Goal: Information Seeking & Learning: Learn about a topic

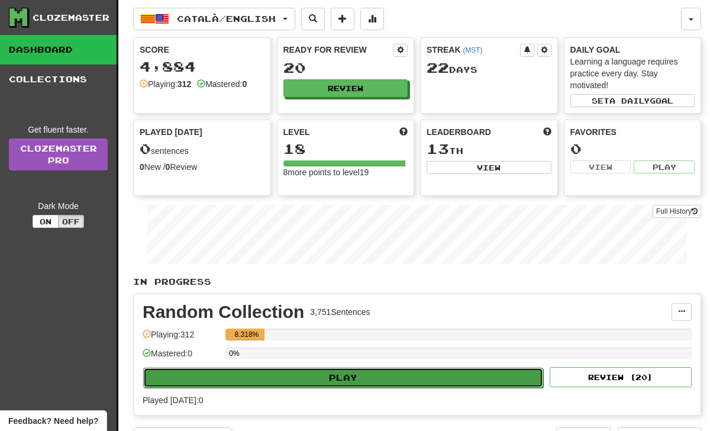
click at [236, 370] on button "Play" at bounding box center [343, 377] width 400 height 20
select select "**"
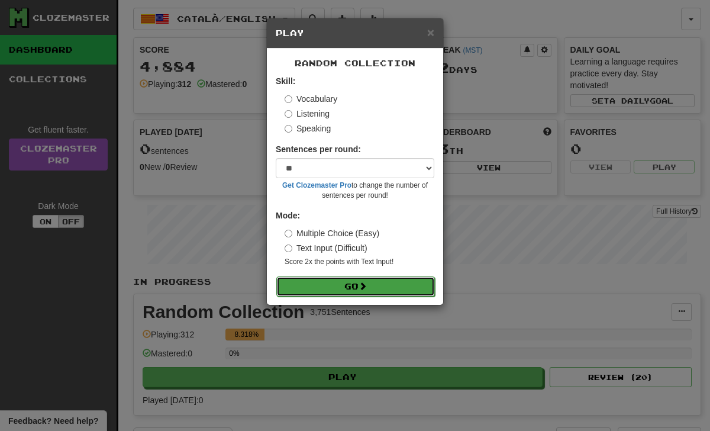
click at [353, 282] on button "Go" at bounding box center [355, 286] width 159 height 20
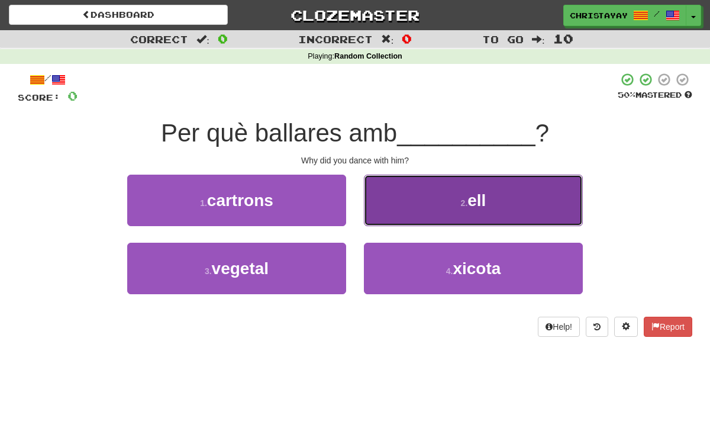
click at [381, 201] on button "2 . ell" at bounding box center [473, 200] width 219 height 51
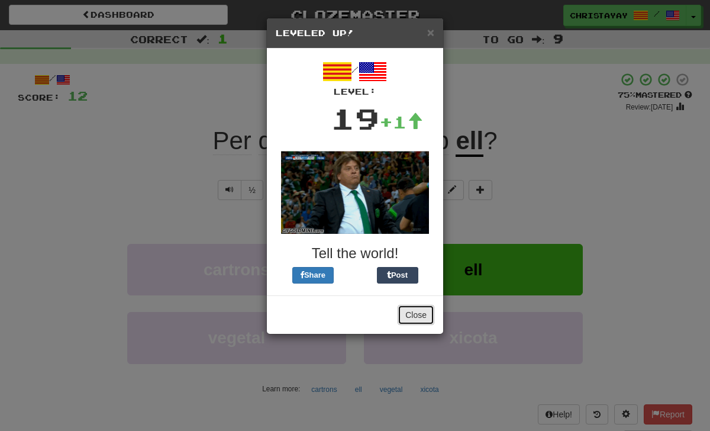
click at [415, 314] on button "Close" at bounding box center [416, 315] width 37 height 20
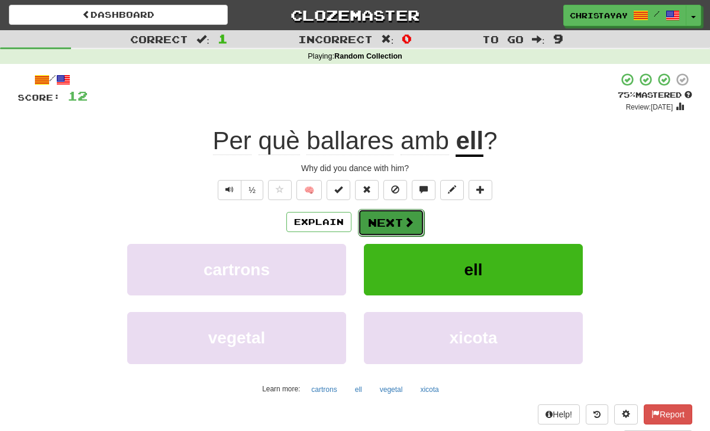
click at [393, 218] on button "Next" at bounding box center [391, 222] width 66 height 27
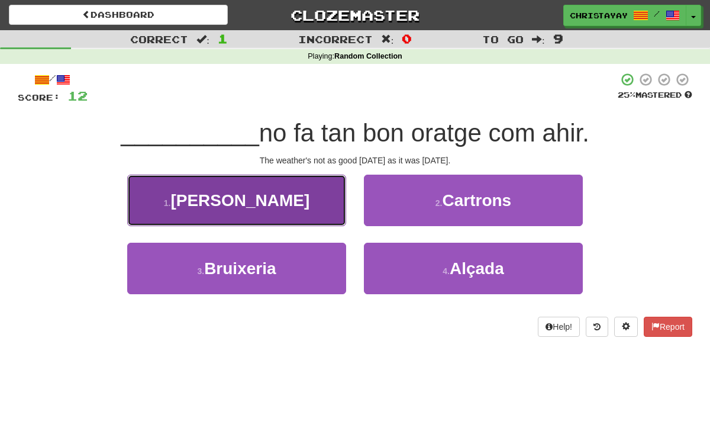
click at [333, 204] on button "1 . Hui" at bounding box center [236, 200] width 219 height 51
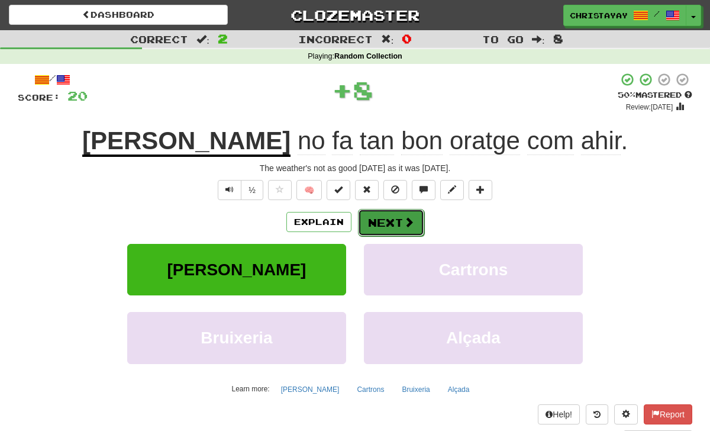
click at [409, 218] on span at bounding box center [409, 222] width 11 height 11
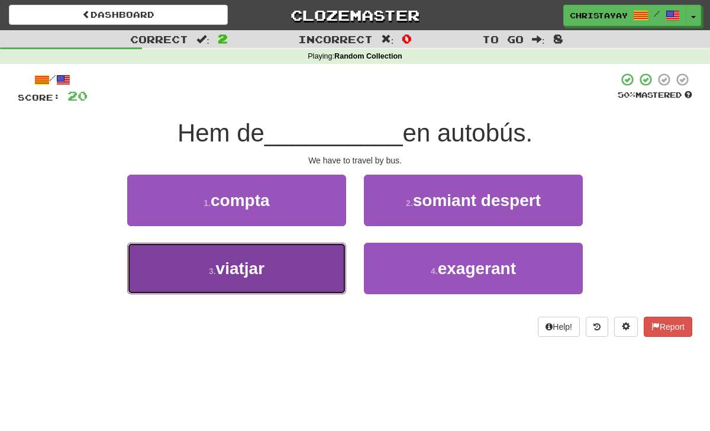
click at [325, 250] on button "3 . viatjar" at bounding box center [236, 268] width 219 height 51
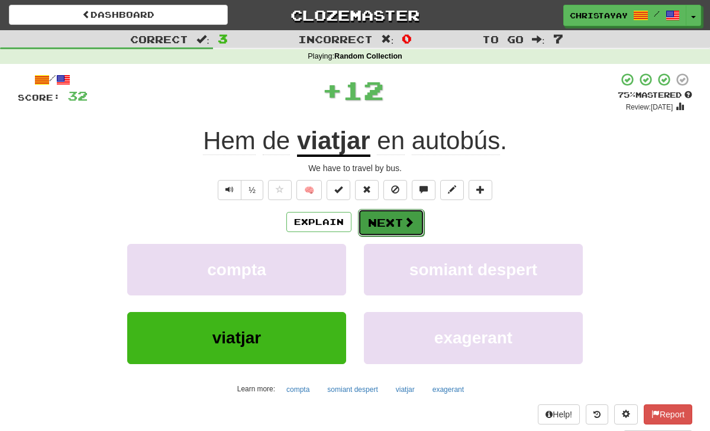
click at [372, 221] on button "Next" at bounding box center [391, 222] width 66 height 27
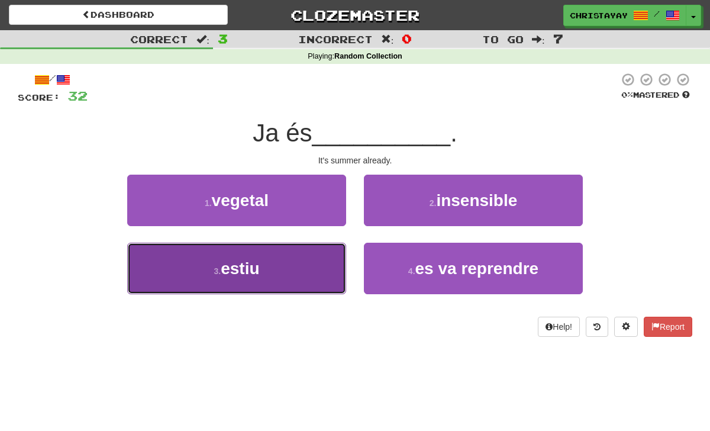
click at [320, 257] on button "3 . estiu" at bounding box center [236, 268] width 219 height 51
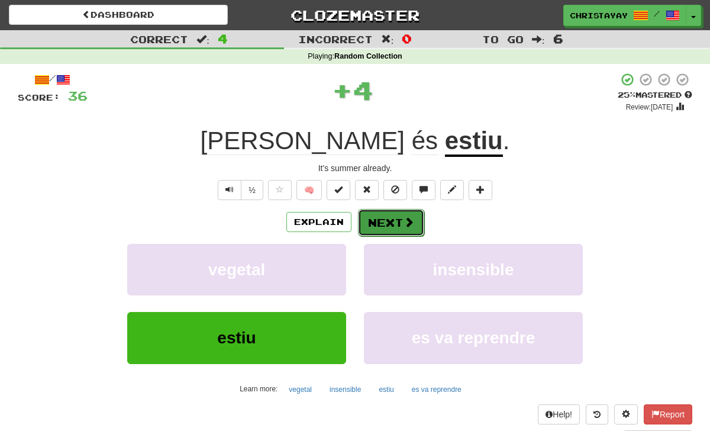
click at [368, 222] on button "Next" at bounding box center [391, 222] width 66 height 27
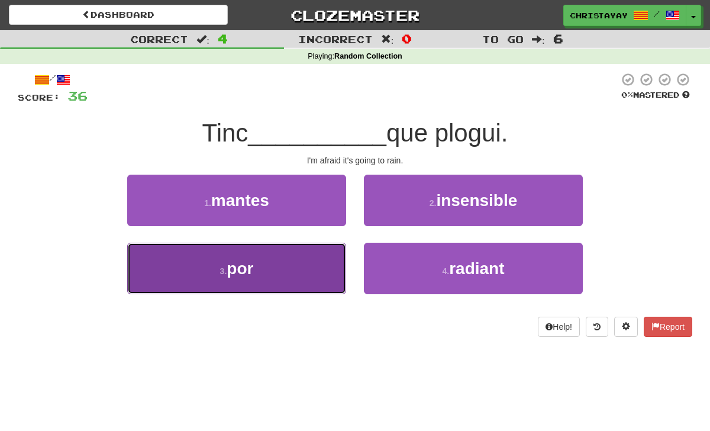
click at [325, 264] on button "3 . por" at bounding box center [236, 268] width 219 height 51
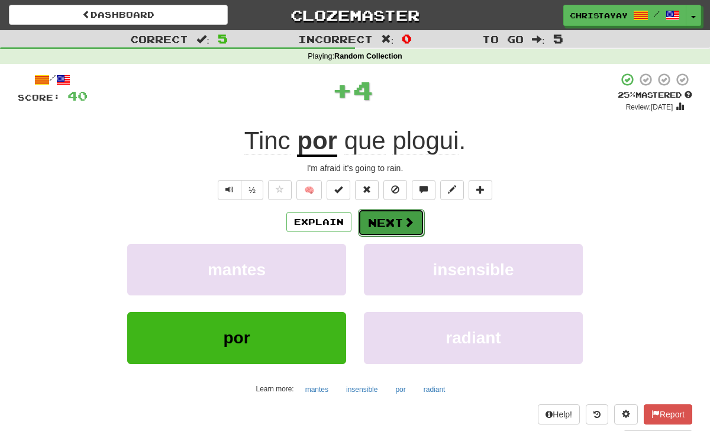
click at [371, 222] on button "Next" at bounding box center [391, 222] width 66 height 27
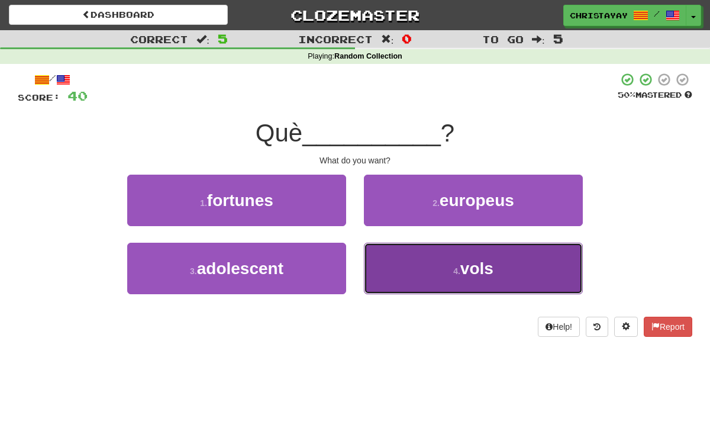
click at [388, 266] on button "4 . vols" at bounding box center [473, 268] width 219 height 51
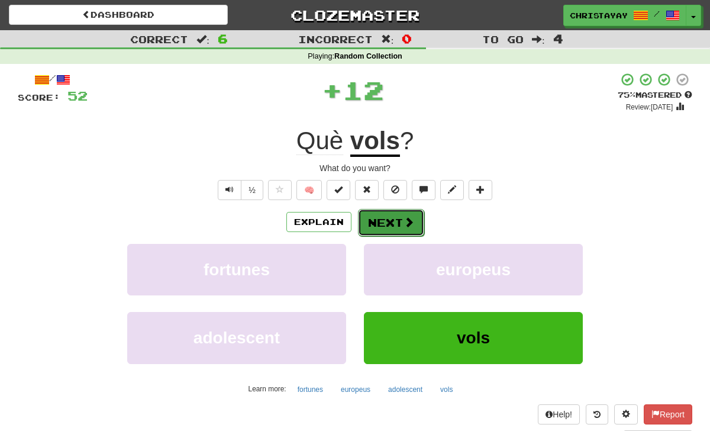
click at [380, 227] on button "Next" at bounding box center [391, 222] width 66 height 27
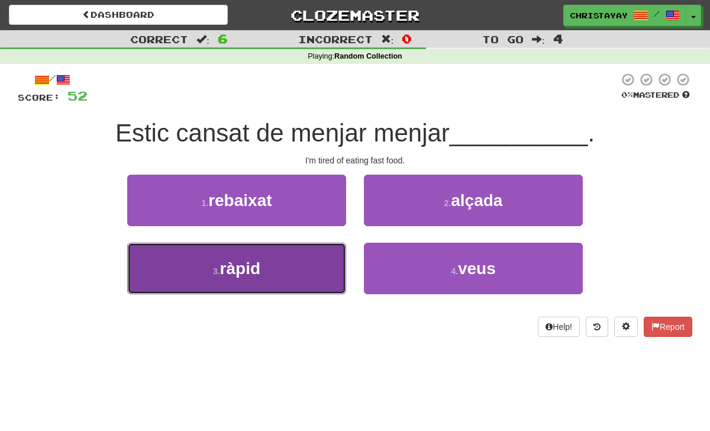
click at [330, 250] on button "3 . ràpid" at bounding box center [236, 268] width 219 height 51
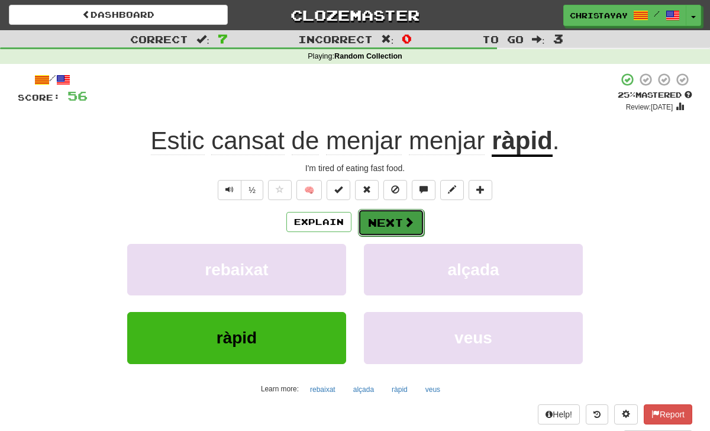
click at [359, 231] on button "Next" at bounding box center [391, 222] width 66 height 27
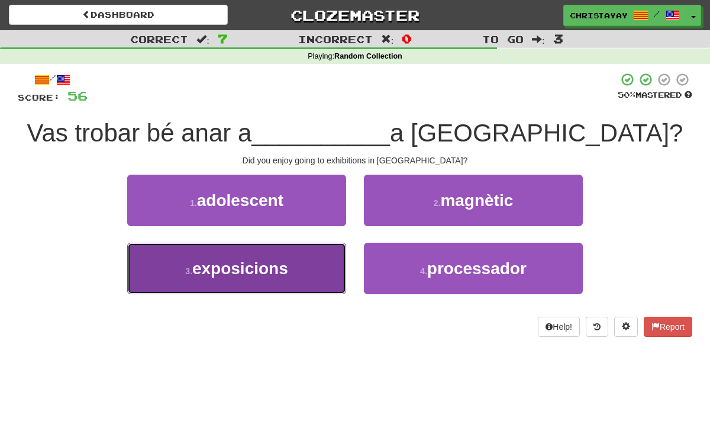
click at [325, 262] on button "3 . exposicions" at bounding box center [236, 268] width 219 height 51
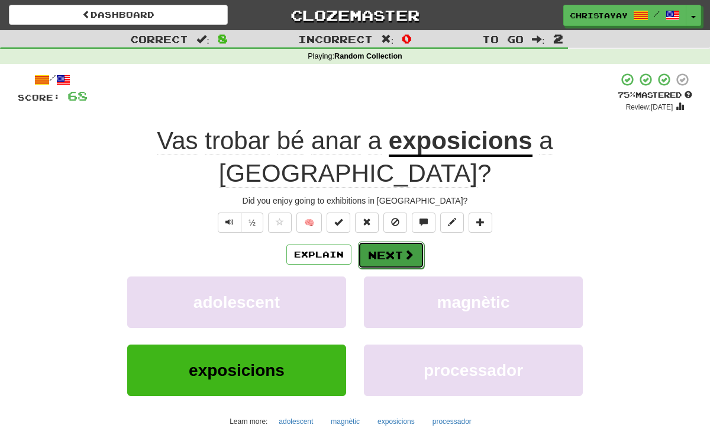
click at [375, 241] on button "Next" at bounding box center [391, 254] width 66 height 27
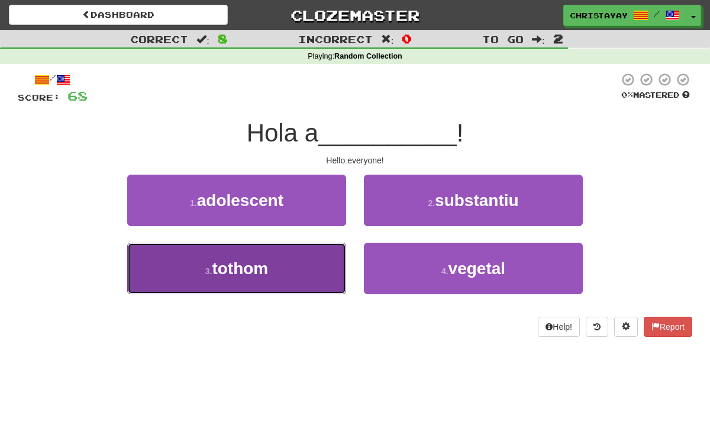
click at [325, 258] on button "3 . tothom" at bounding box center [236, 268] width 219 height 51
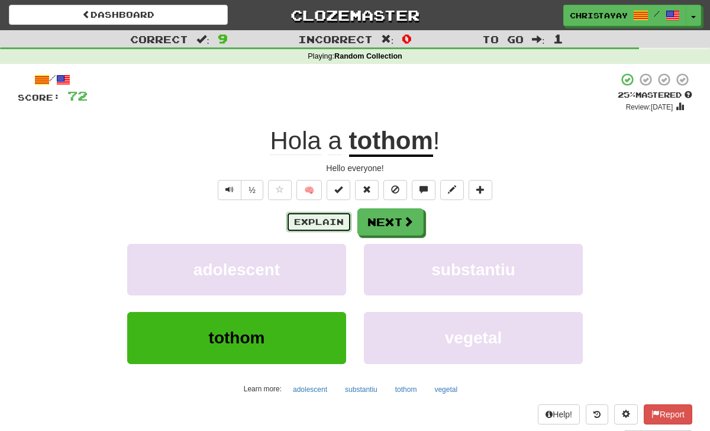
click at [297, 214] on button "Explain" at bounding box center [318, 222] width 65 height 20
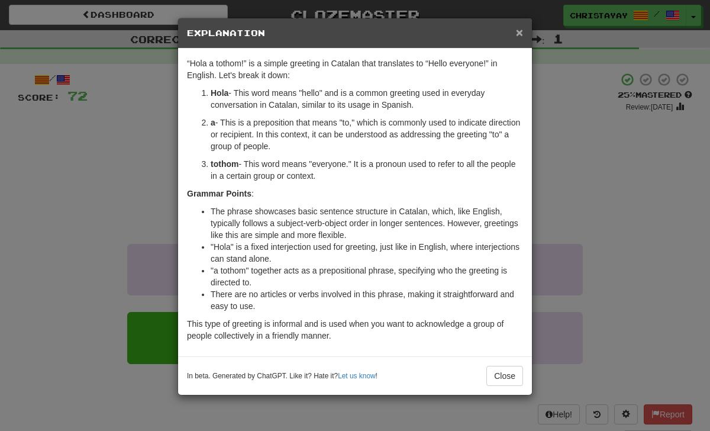
click at [518, 37] on span "×" at bounding box center [519, 32] width 7 height 14
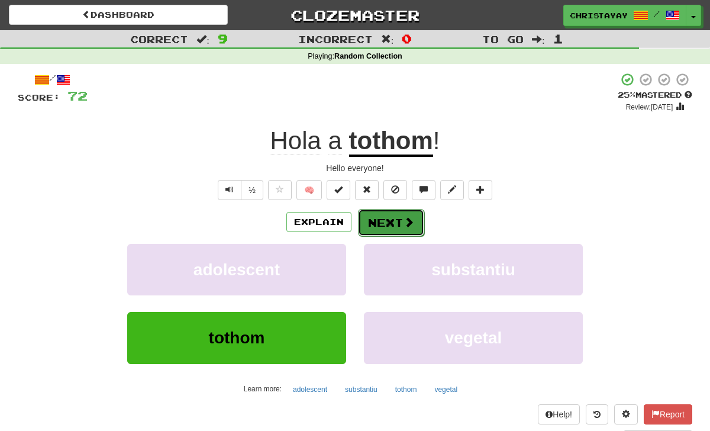
click at [388, 225] on button "Next" at bounding box center [391, 222] width 66 height 27
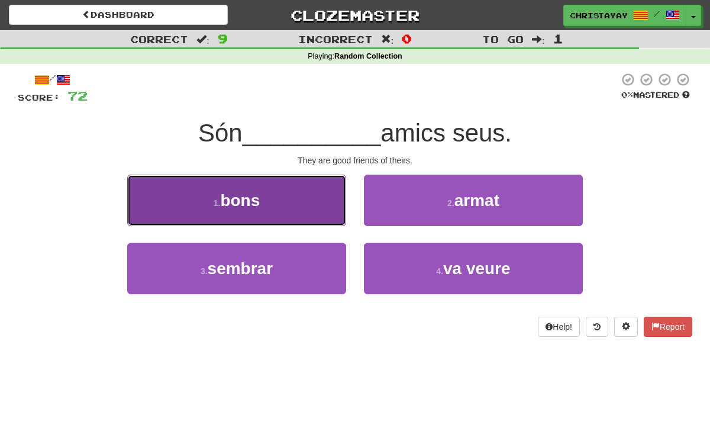
click at [299, 214] on button "1 . bons" at bounding box center [236, 200] width 219 height 51
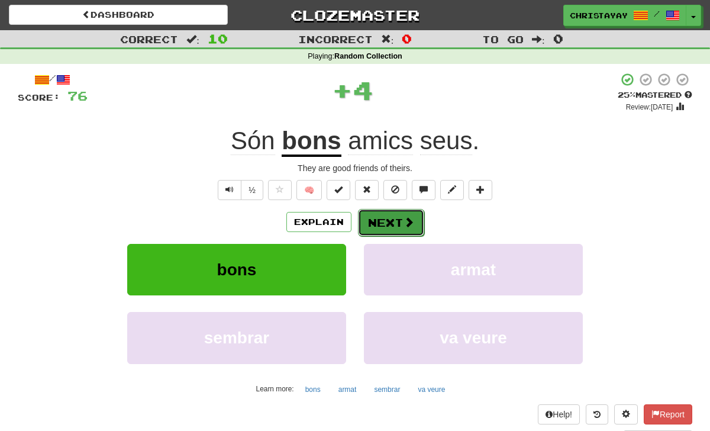
click at [375, 228] on button "Next" at bounding box center [391, 222] width 66 height 27
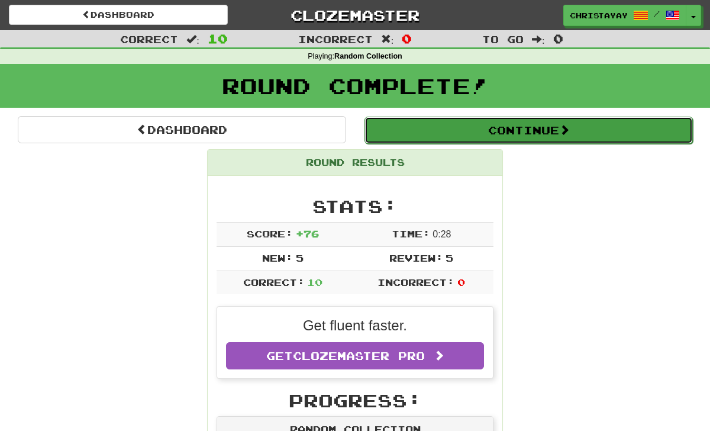
click at [428, 138] on button "Continue" at bounding box center [529, 130] width 328 height 27
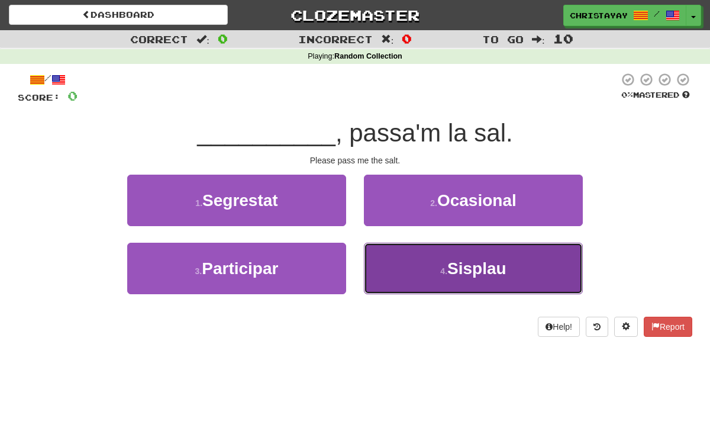
click at [401, 276] on button "4 . Sisplau" at bounding box center [473, 268] width 219 height 51
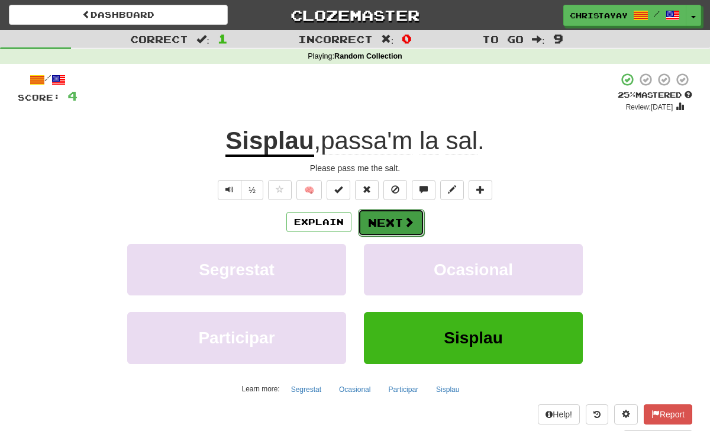
click at [383, 227] on button "Next" at bounding box center [391, 222] width 66 height 27
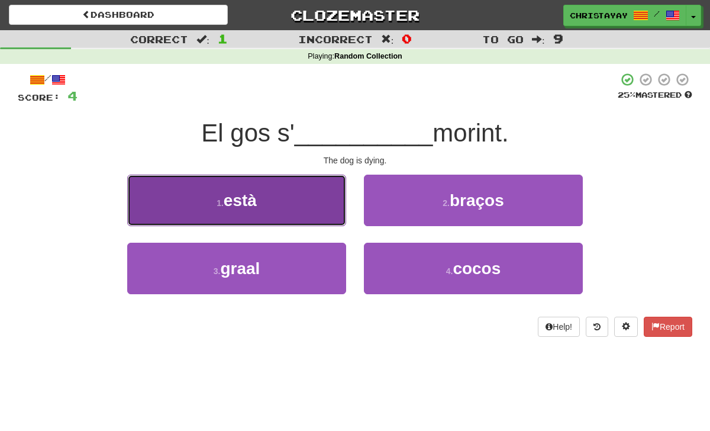
click at [327, 220] on button "1 . està" at bounding box center [236, 200] width 219 height 51
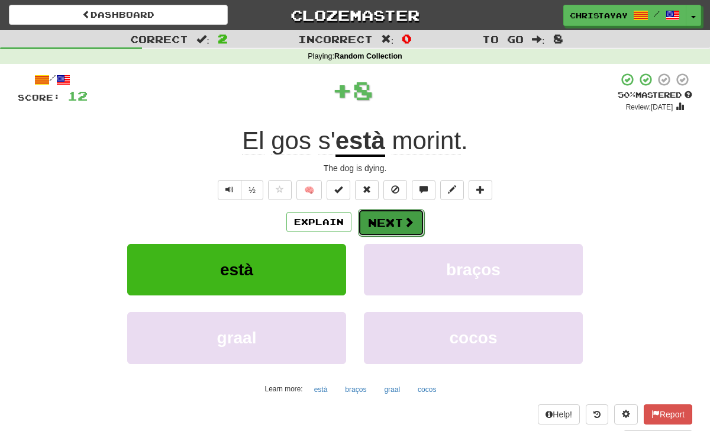
click at [370, 222] on button "Next" at bounding box center [391, 222] width 66 height 27
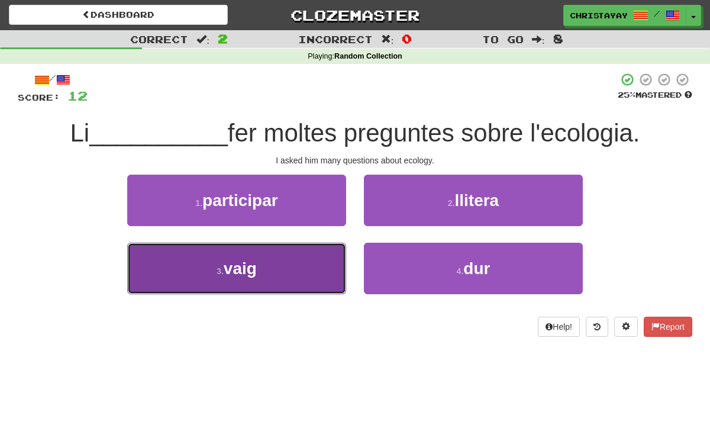
click at [320, 260] on button "3 . vaig" at bounding box center [236, 268] width 219 height 51
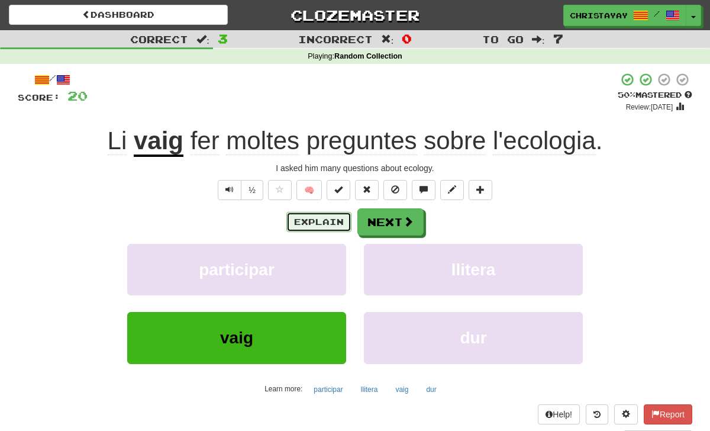
click at [306, 223] on button "Explain" at bounding box center [318, 222] width 65 height 20
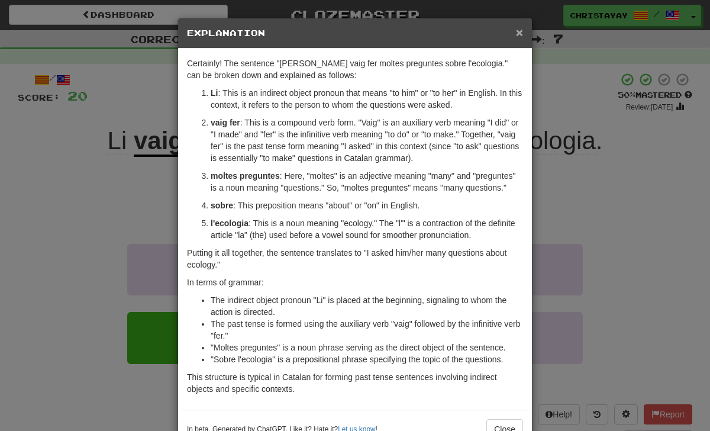
click at [523, 37] on span "×" at bounding box center [519, 32] width 7 height 14
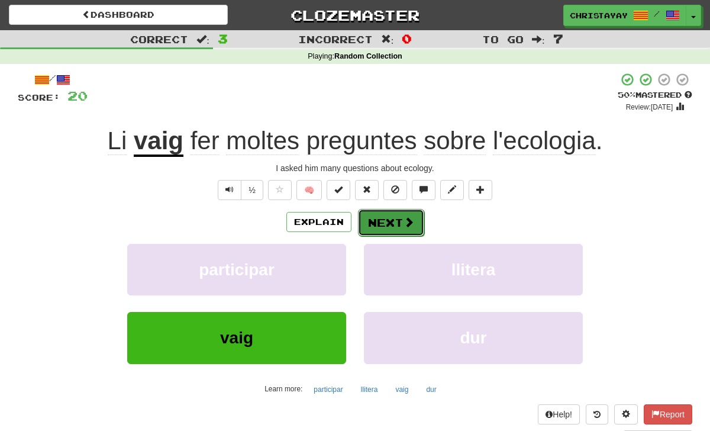
click at [396, 228] on button "Next" at bounding box center [391, 222] width 66 height 27
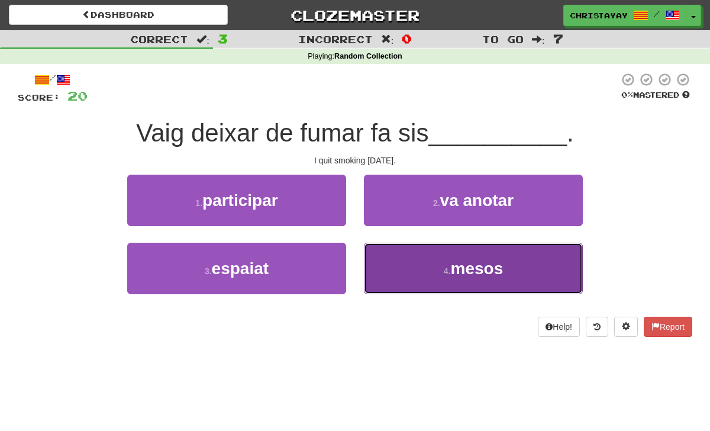
click at [384, 251] on button "4 . mesos" at bounding box center [473, 268] width 219 height 51
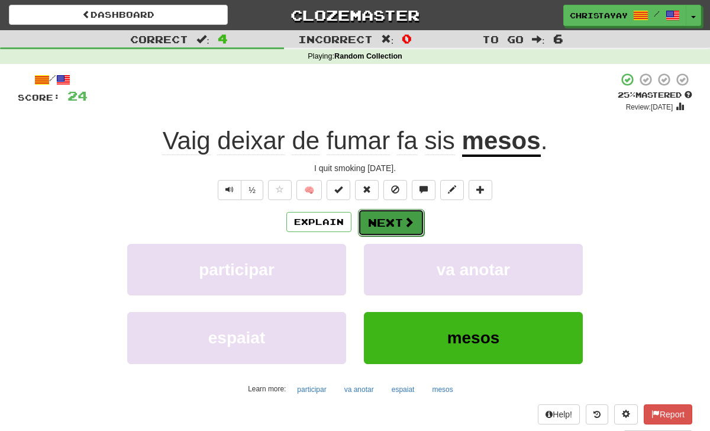
click at [373, 226] on button "Next" at bounding box center [391, 222] width 66 height 27
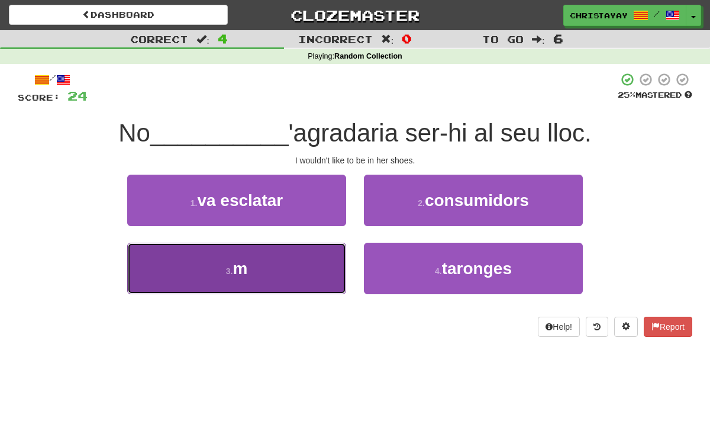
click at [307, 268] on button "3 . m" at bounding box center [236, 268] width 219 height 51
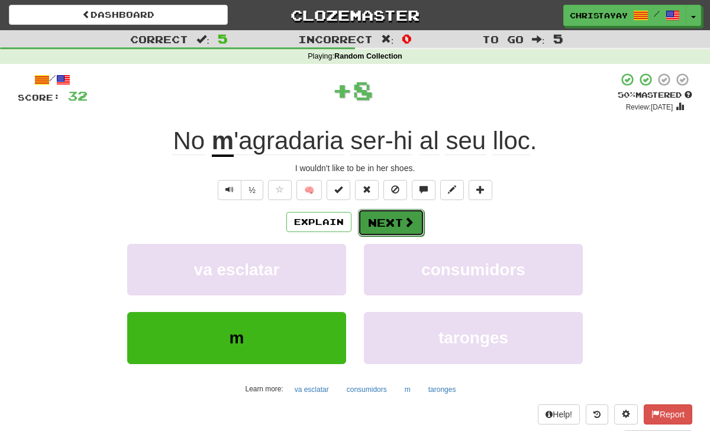
click at [372, 224] on button "Next" at bounding box center [391, 222] width 66 height 27
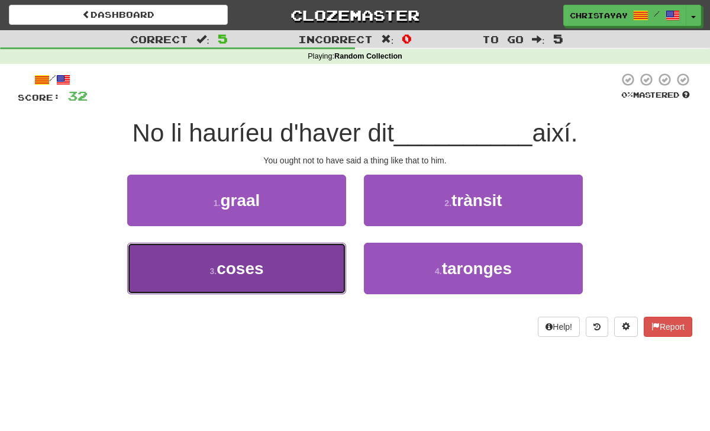
click at [324, 263] on button "3 . coses" at bounding box center [236, 268] width 219 height 51
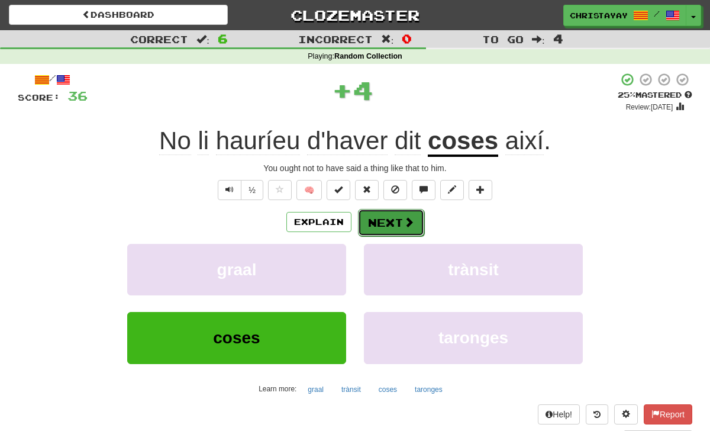
click at [373, 221] on button "Next" at bounding box center [391, 222] width 66 height 27
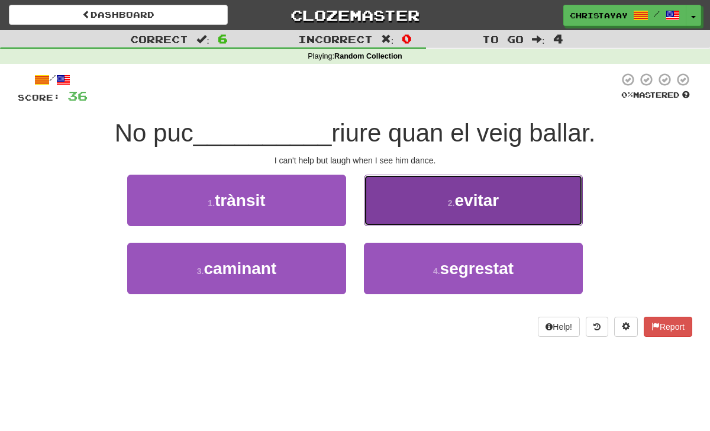
click at [373, 221] on button "2 . evitar" at bounding box center [473, 200] width 219 height 51
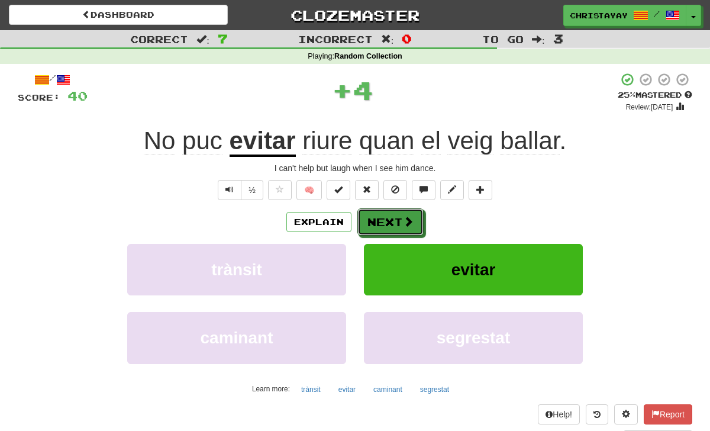
click at [373, 221] on button "Next" at bounding box center [390, 221] width 66 height 27
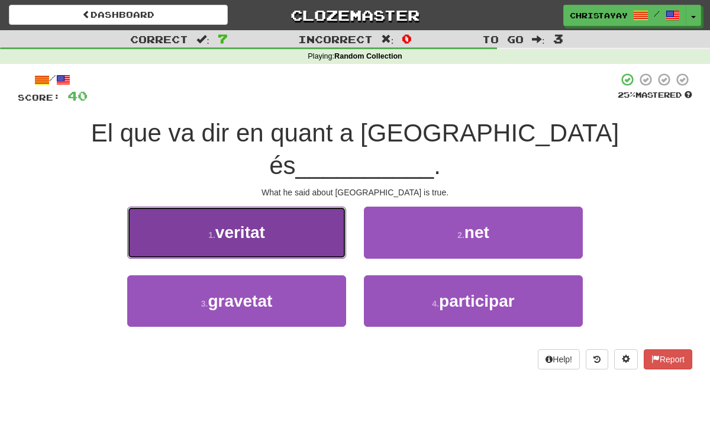
click at [321, 215] on button "1 . veritat" at bounding box center [236, 232] width 219 height 51
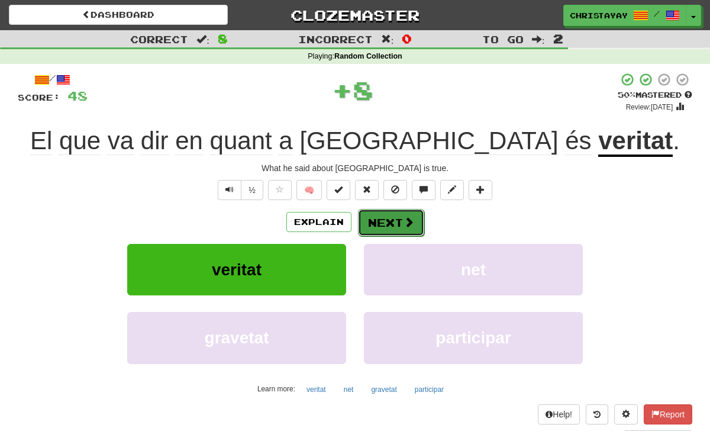
click at [387, 221] on button "Next" at bounding box center [391, 222] width 66 height 27
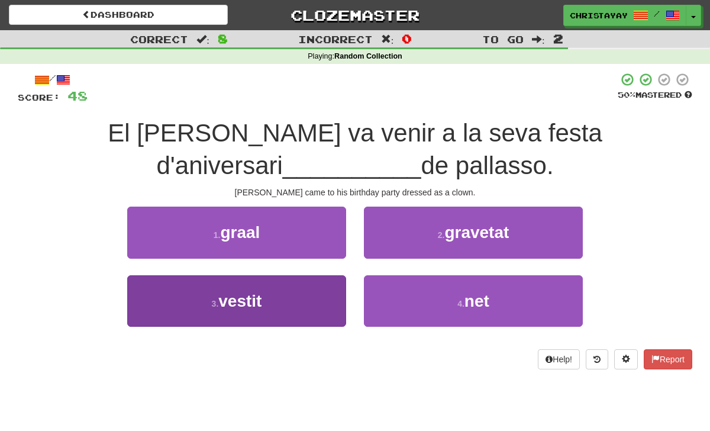
drag, startPoint x: 323, startPoint y: 272, endPoint x: 327, endPoint y: 286, distance: 15.4
click at [327, 288] on div "1 . graal 2 . gravetat 3 . vestit 4 . net" at bounding box center [355, 275] width 692 height 137
click at [327, 286] on button "3 . vestit" at bounding box center [236, 300] width 219 height 51
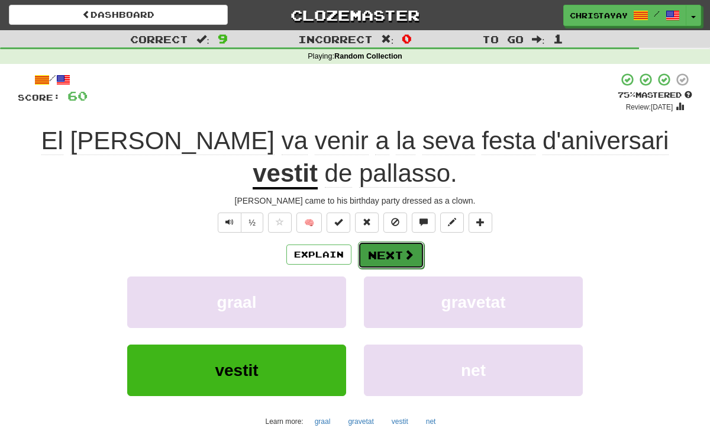
click at [368, 259] on button "Next" at bounding box center [391, 254] width 66 height 27
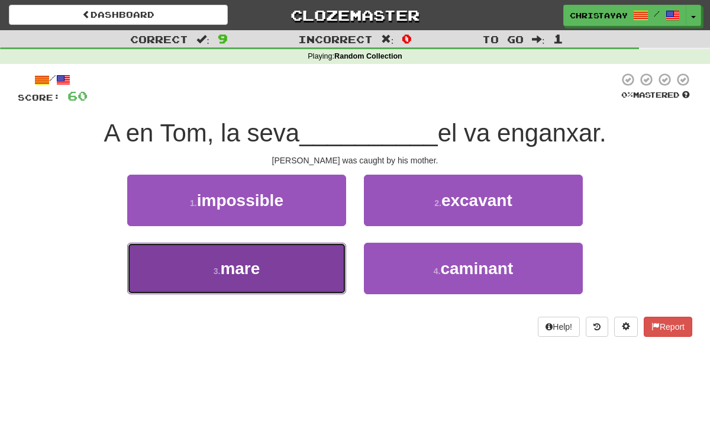
click at [311, 266] on button "3 . mare" at bounding box center [236, 268] width 219 height 51
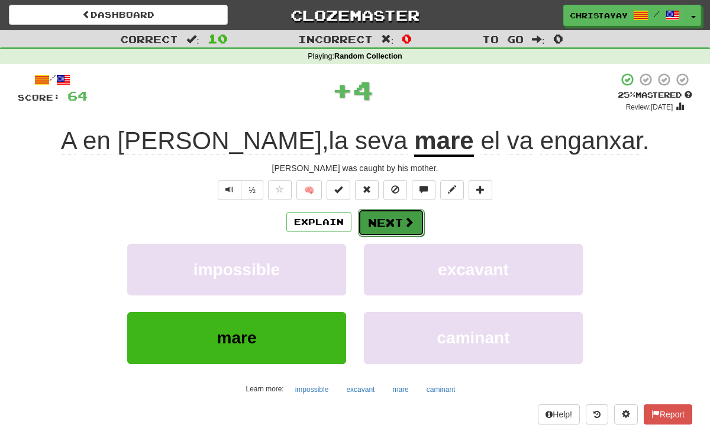
click at [372, 216] on button "Next" at bounding box center [391, 222] width 66 height 27
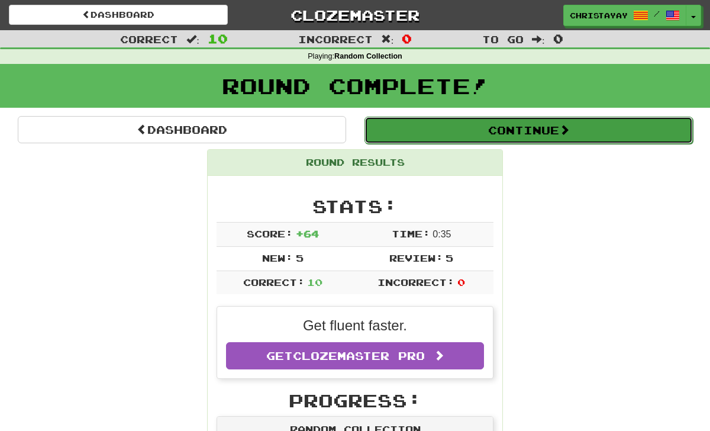
click at [403, 129] on button "Continue" at bounding box center [529, 130] width 328 height 27
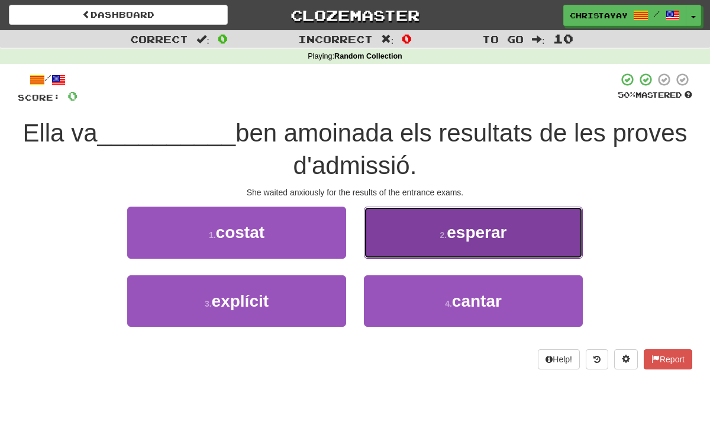
click at [378, 213] on button "2 . esperar" at bounding box center [473, 232] width 219 height 51
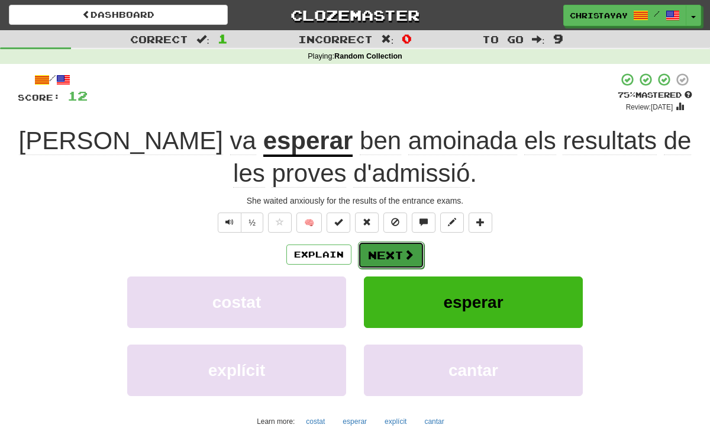
click at [381, 250] on button "Next" at bounding box center [391, 254] width 66 height 27
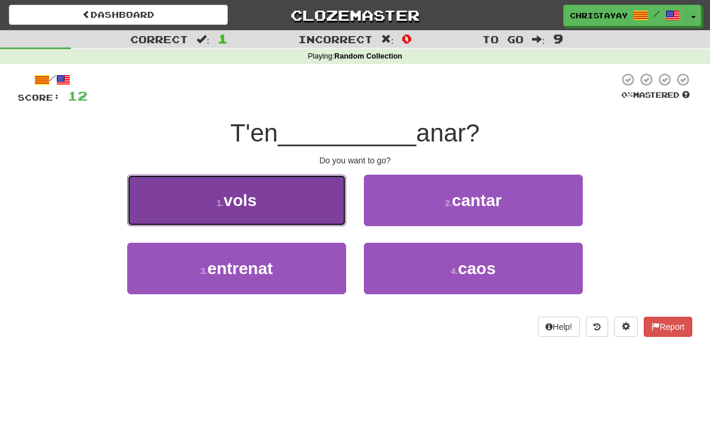
click at [327, 215] on button "1 . vols" at bounding box center [236, 200] width 219 height 51
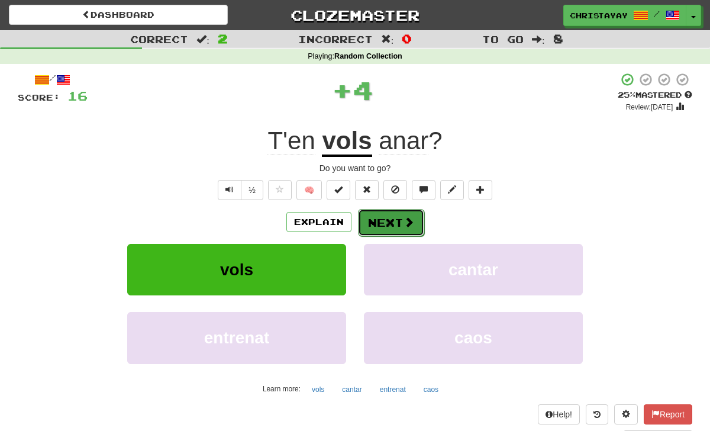
click at [378, 218] on button "Next" at bounding box center [391, 222] width 66 height 27
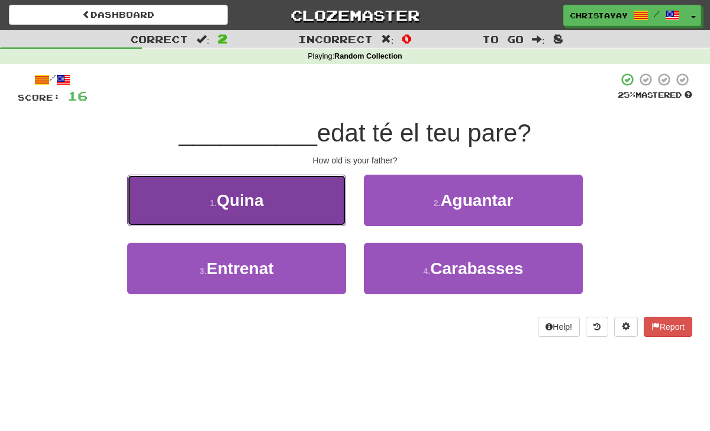
click at [329, 218] on button "1 . Quina" at bounding box center [236, 200] width 219 height 51
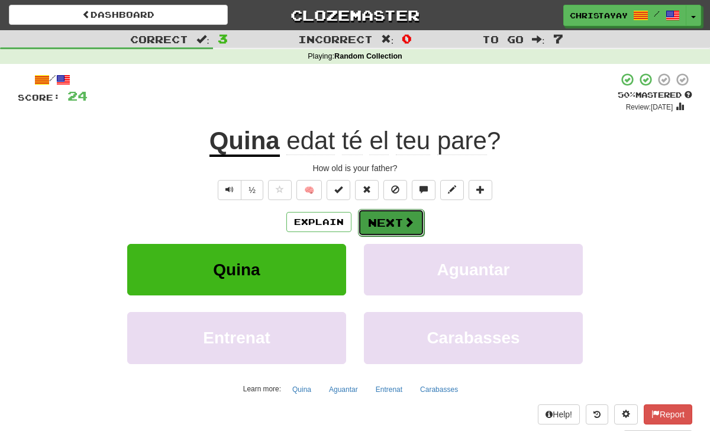
click at [378, 215] on button "Next" at bounding box center [391, 222] width 66 height 27
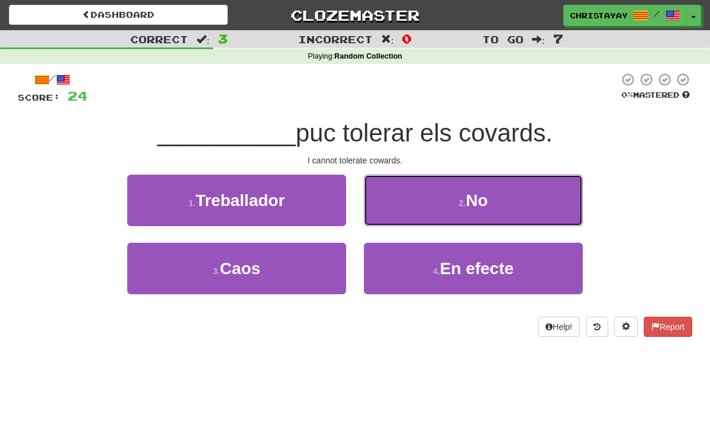
click at [378, 215] on button "2 . No" at bounding box center [473, 200] width 219 height 51
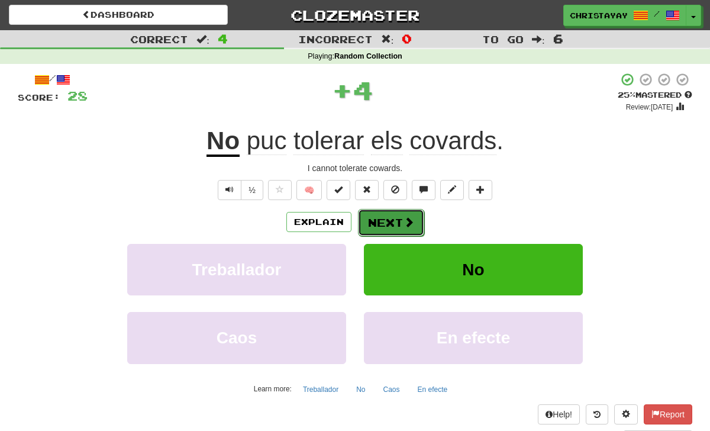
click at [377, 219] on button "Next" at bounding box center [391, 222] width 66 height 27
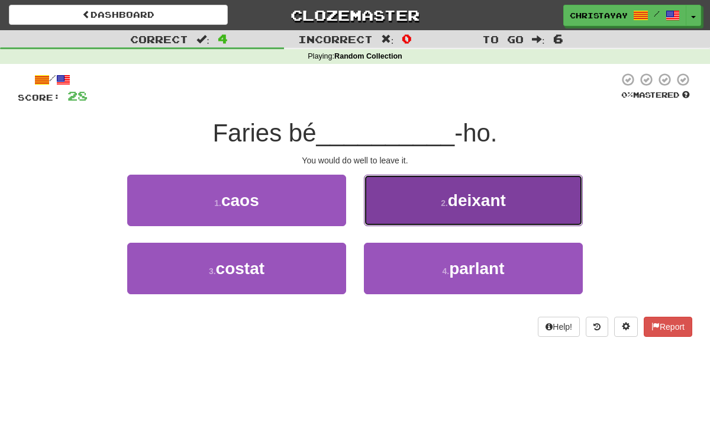
click at [382, 221] on button "2 . deixant" at bounding box center [473, 200] width 219 height 51
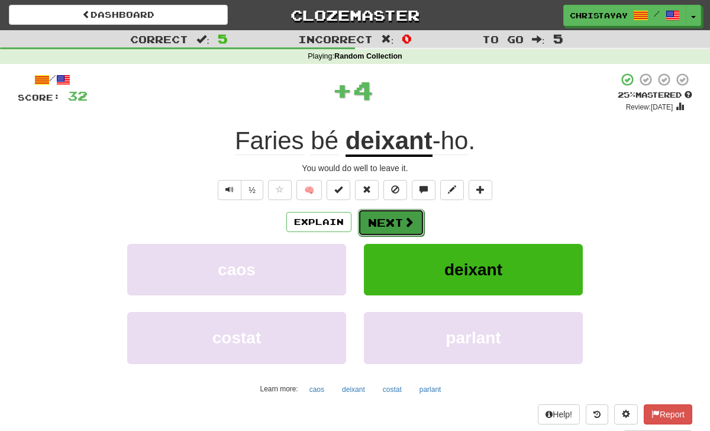
click at [382, 222] on button "Next" at bounding box center [391, 222] width 66 height 27
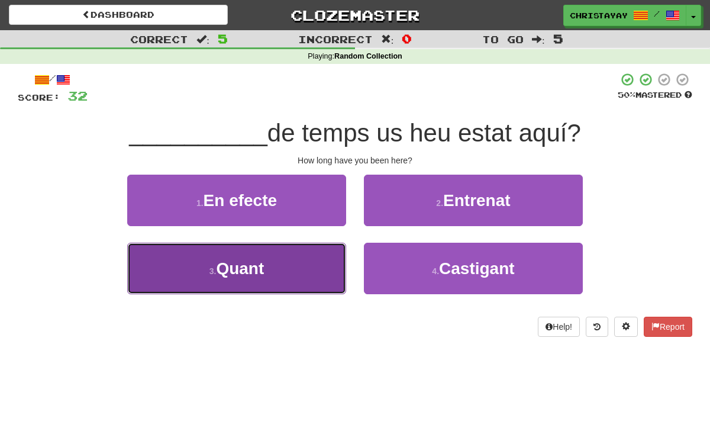
click at [310, 260] on button "3 . Quant" at bounding box center [236, 268] width 219 height 51
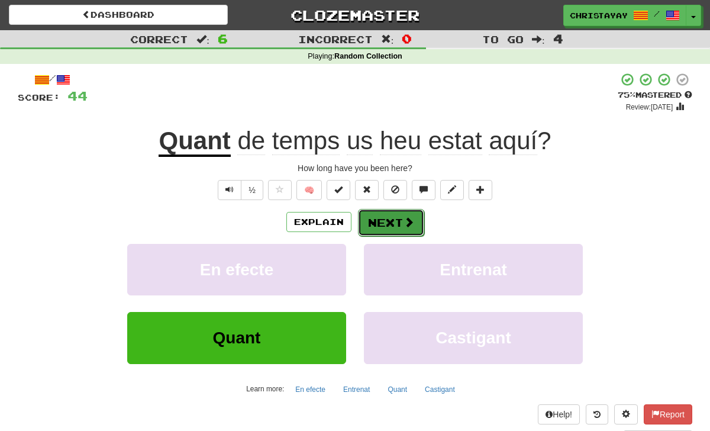
click at [383, 221] on button "Next" at bounding box center [391, 222] width 66 height 27
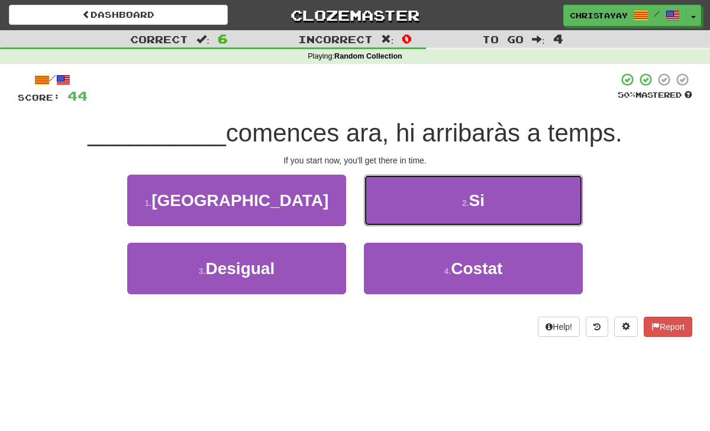
click at [383, 221] on button "2 . Si" at bounding box center [473, 200] width 219 height 51
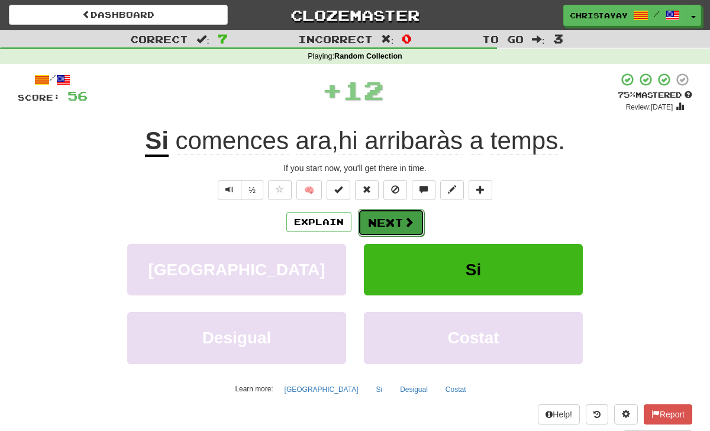
click at [383, 222] on button "Next" at bounding box center [391, 222] width 66 height 27
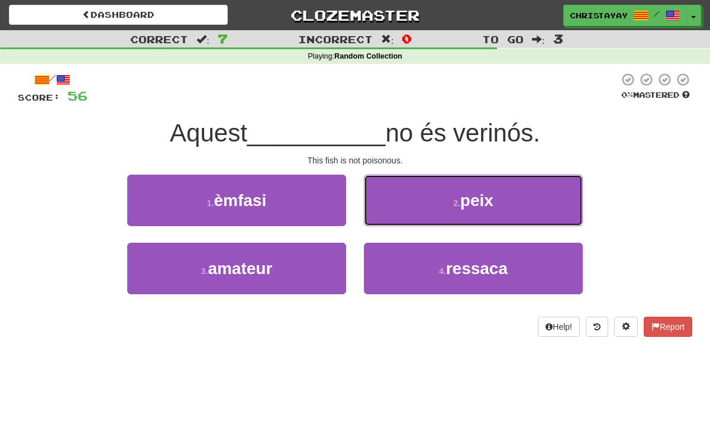
click at [383, 222] on button "2 . peix" at bounding box center [473, 200] width 219 height 51
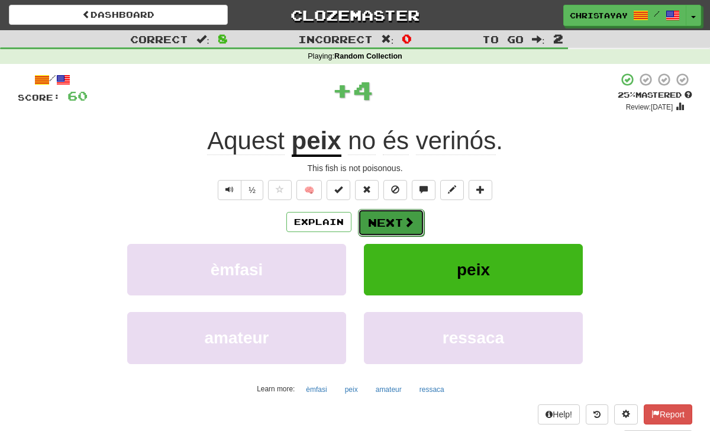
click at [383, 222] on button "Next" at bounding box center [391, 222] width 66 height 27
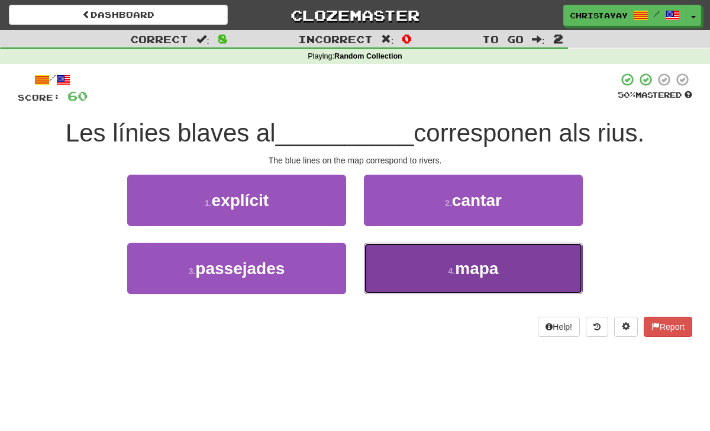
click at [398, 257] on button "4 . mapa" at bounding box center [473, 268] width 219 height 51
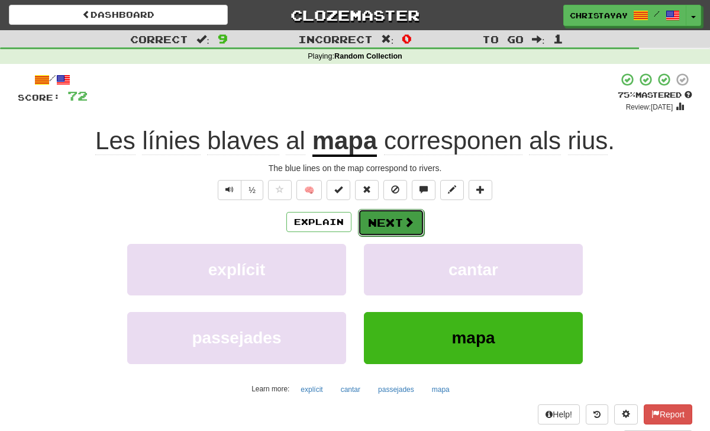
click at [383, 220] on button "Next" at bounding box center [391, 222] width 66 height 27
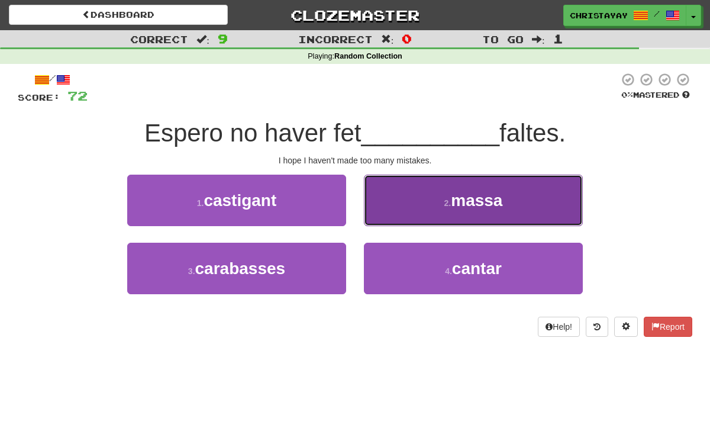
click at [382, 220] on button "2 . massa" at bounding box center [473, 200] width 219 height 51
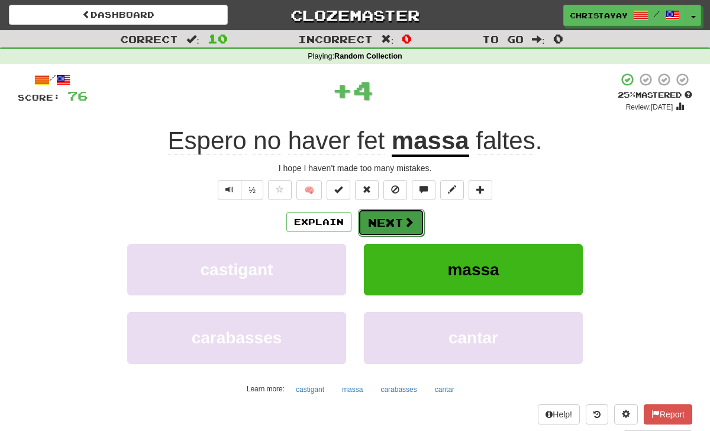
click at [382, 221] on button "Next" at bounding box center [391, 222] width 66 height 27
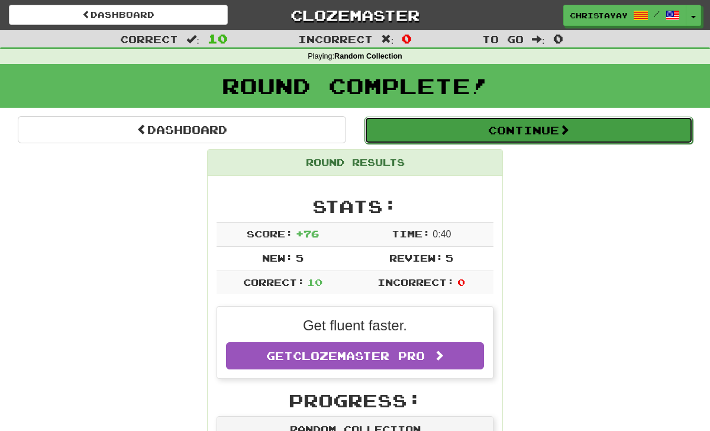
click at [407, 137] on button "Continue" at bounding box center [529, 130] width 328 height 27
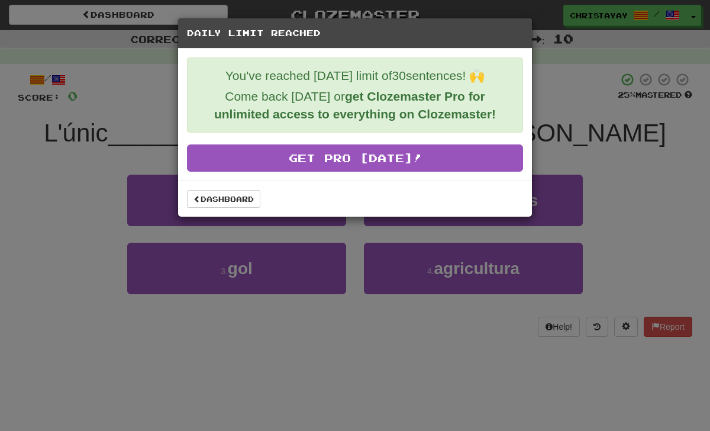
click at [240, 188] on div "Dashboard" at bounding box center [355, 198] width 354 height 36
click at [237, 198] on link "Dashboard" at bounding box center [223, 199] width 73 height 18
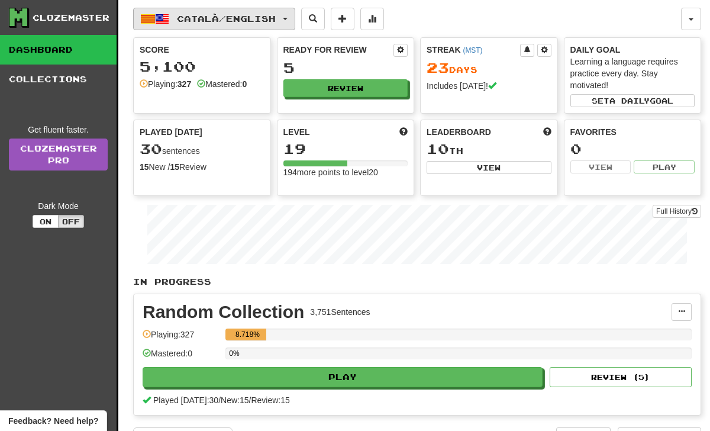
click at [189, 22] on span "Català / English" at bounding box center [226, 19] width 99 height 10
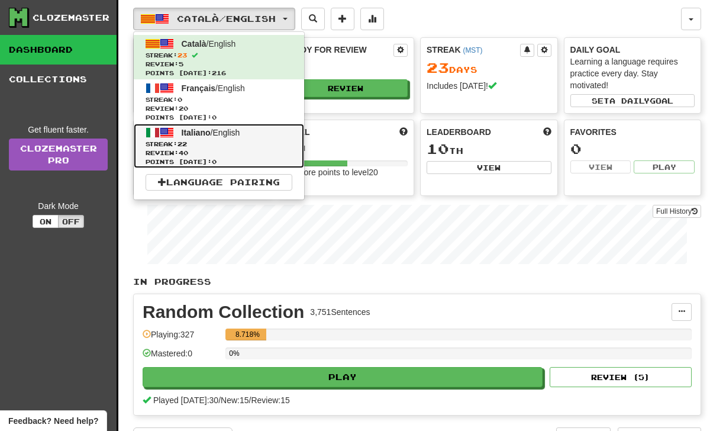
click at [194, 137] on link "Italiano / English Streak: 22 Review: 40 Points today: 0" at bounding box center [219, 146] width 170 height 44
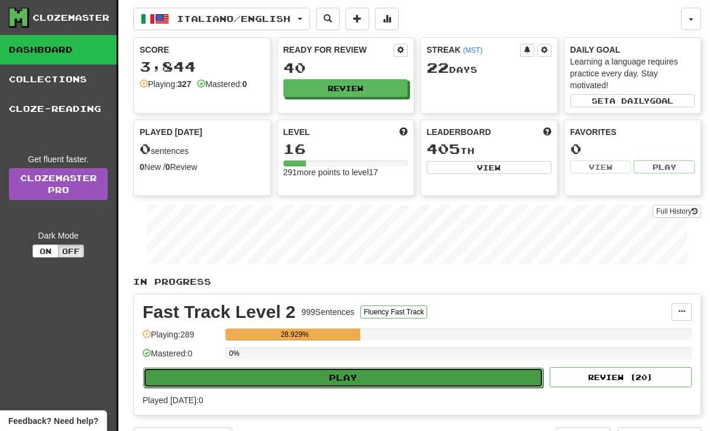
click at [276, 367] on button "Play" at bounding box center [343, 377] width 400 height 20
select select "**"
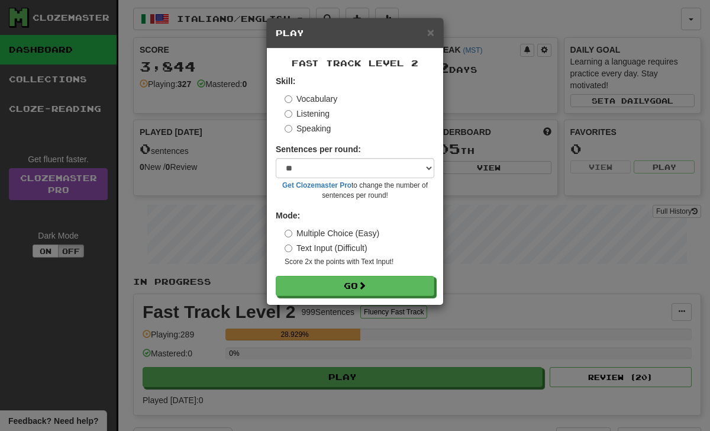
click at [305, 275] on form "Skill: Vocabulary Listening Speaking Sentences per round: * ** ** ** ** ** *** …" at bounding box center [355, 185] width 159 height 221
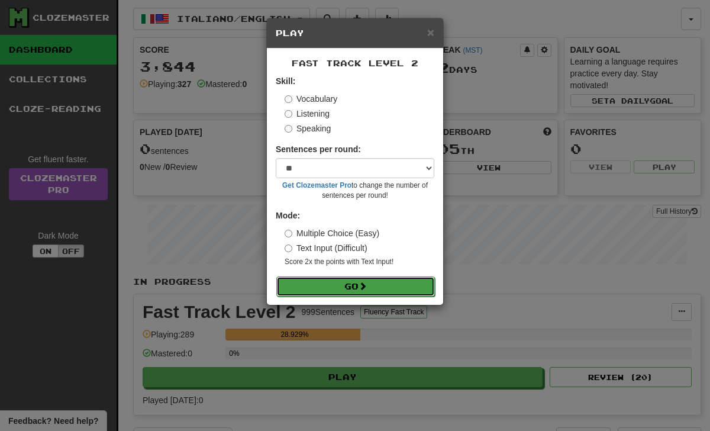
click at [311, 286] on button "Go" at bounding box center [355, 286] width 159 height 20
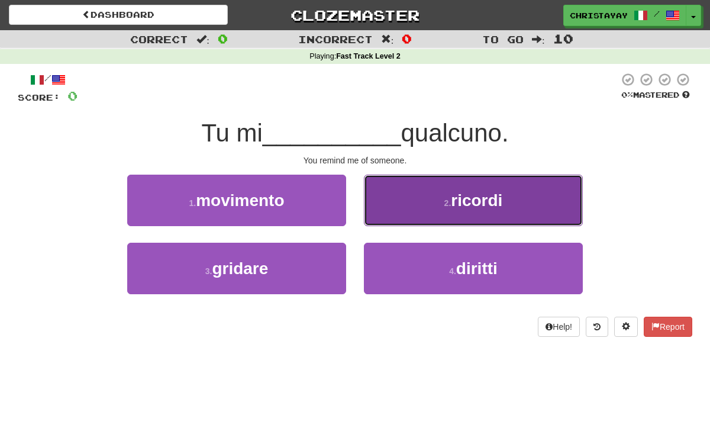
click at [395, 209] on button "2 . ricordi" at bounding box center [473, 200] width 219 height 51
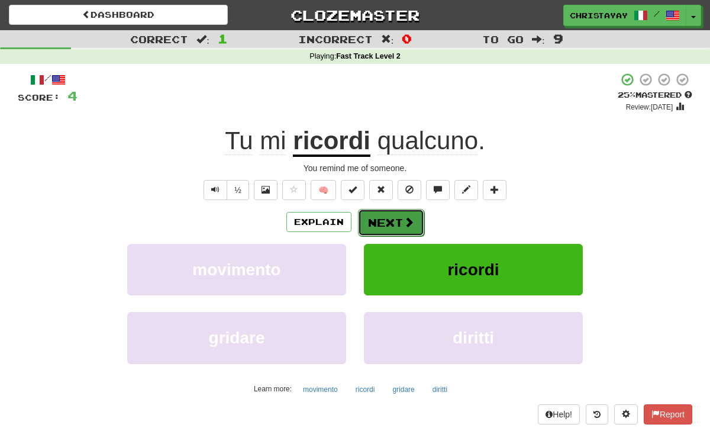
click at [391, 214] on button "Next" at bounding box center [391, 222] width 66 height 27
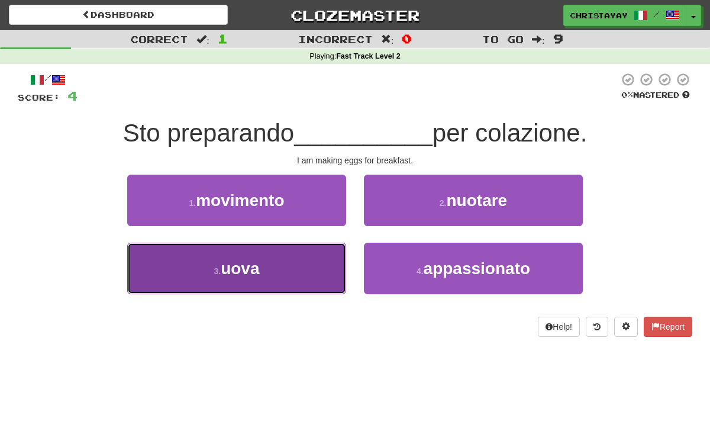
click at [296, 264] on button "3 . uova" at bounding box center [236, 268] width 219 height 51
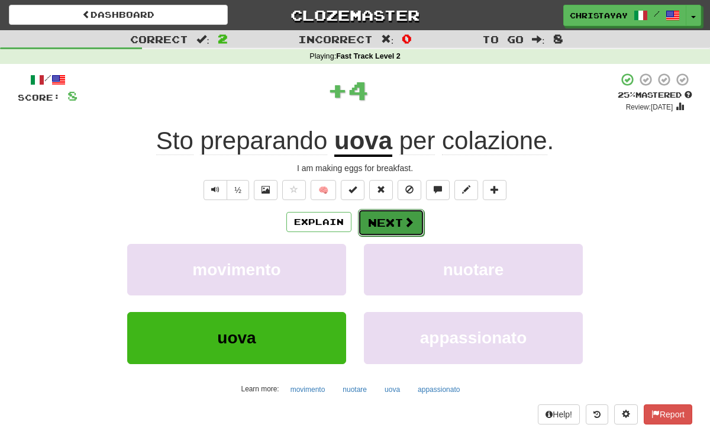
click at [372, 218] on button "Next" at bounding box center [391, 222] width 66 height 27
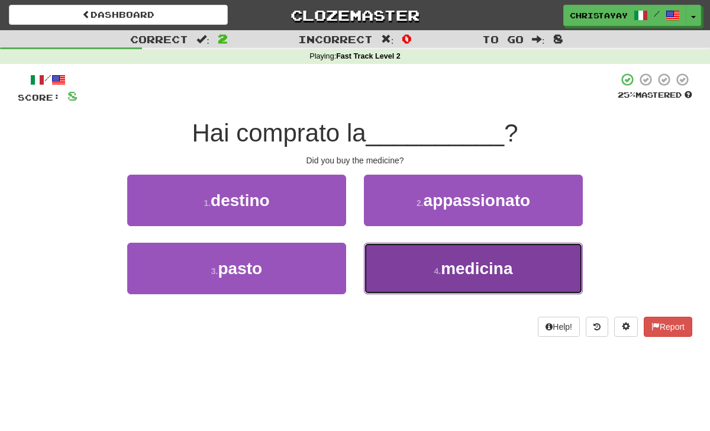
click at [382, 255] on button "4 . medicina" at bounding box center [473, 268] width 219 height 51
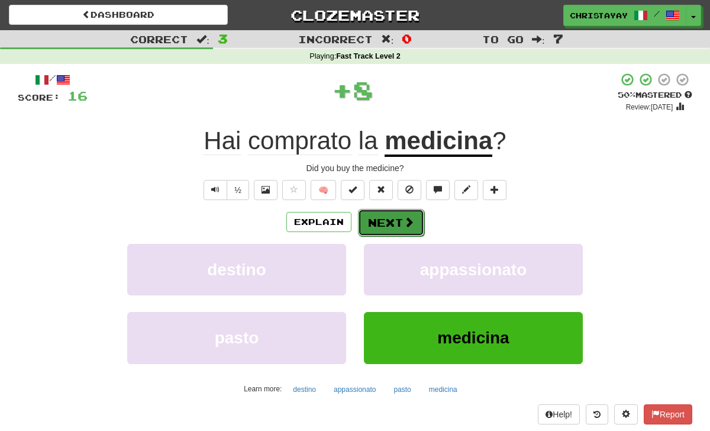
click at [374, 228] on button "Next" at bounding box center [391, 222] width 66 height 27
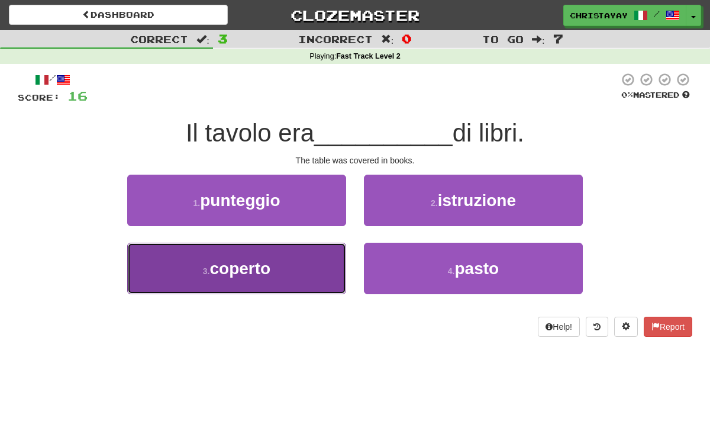
click at [324, 266] on button "3 . coperto" at bounding box center [236, 268] width 219 height 51
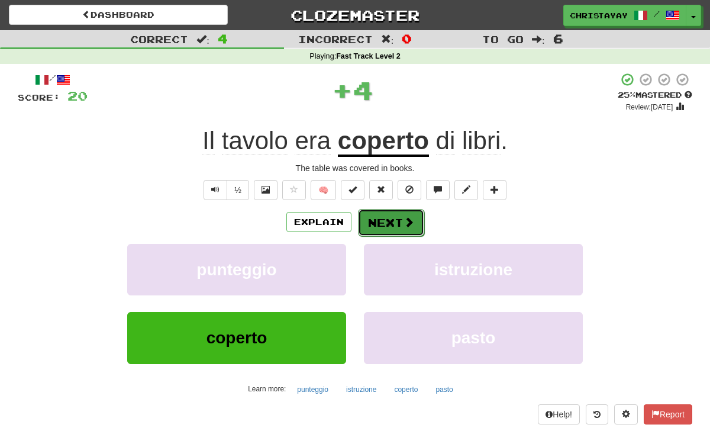
click at [358, 228] on button "Next" at bounding box center [391, 222] width 66 height 27
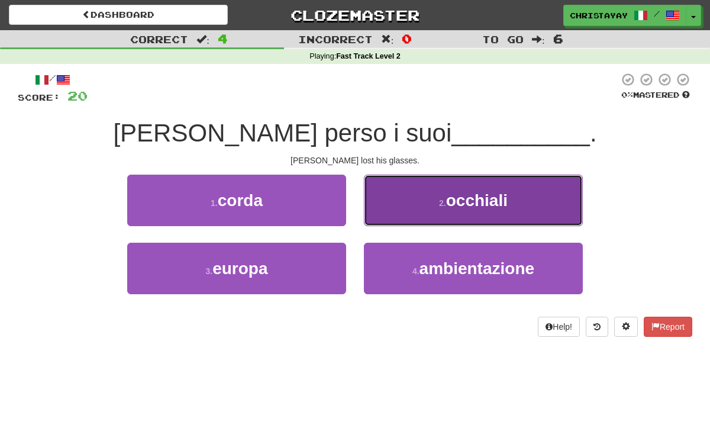
click at [380, 215] on button "2 . occhiali" at bounding box center [473, 200] width 219 height 51
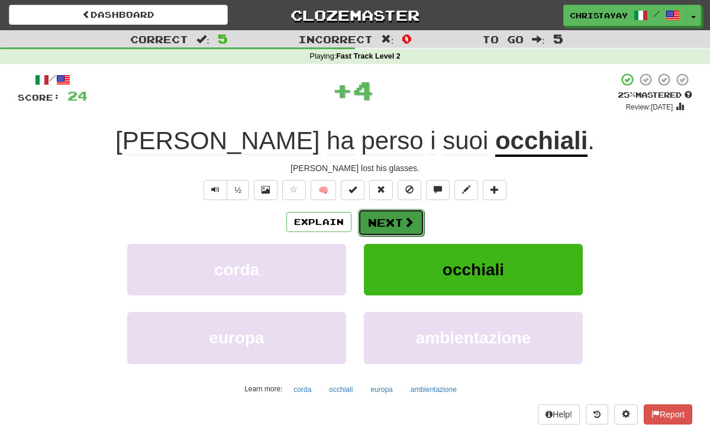
click at [380, 215] on button "Next" at bounding box center [391, 222] width 66 height 27
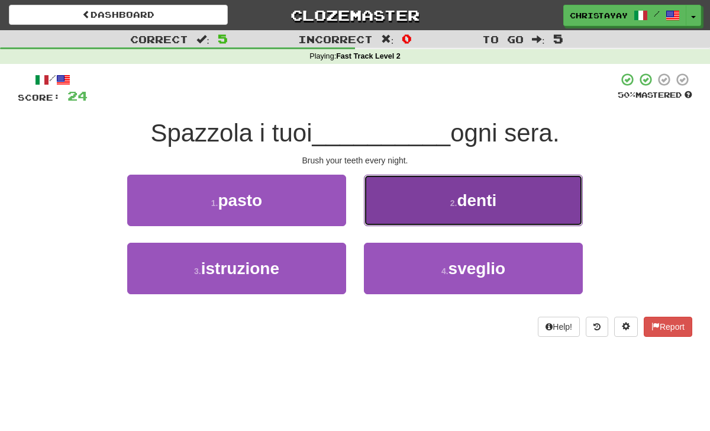
click at [380, 216] on button "2 . denti" at bounding box center [473, 200] width 219 height 51
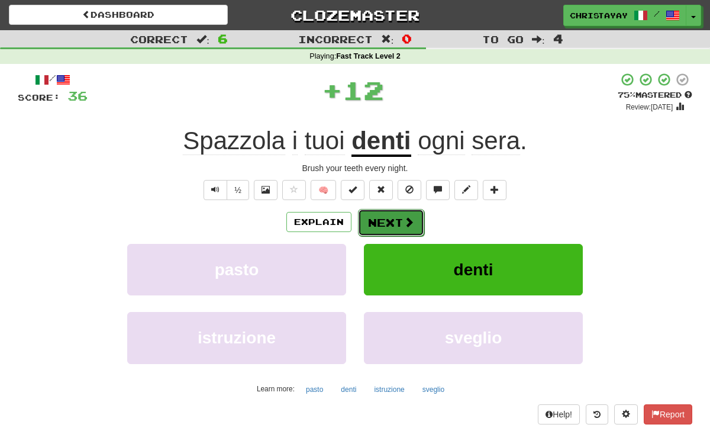
click at [380, 217] on button "Next" at bounding box center [391, 222] width 66 height 27
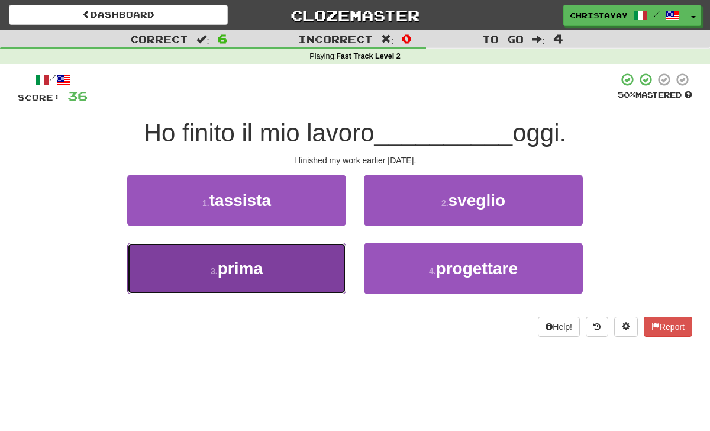
click at [328, 257] on button "3 . prima" at bounding box center [236, 268] width 219 height 51
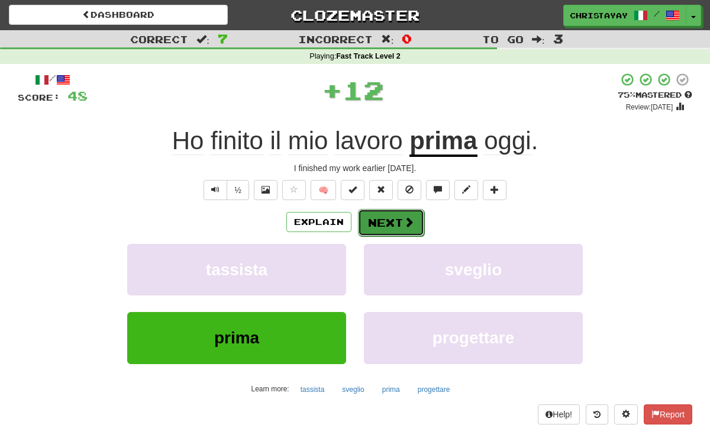
click at [367, 218] on button "Next" at bounding box center [391, 222] width 66 height 27
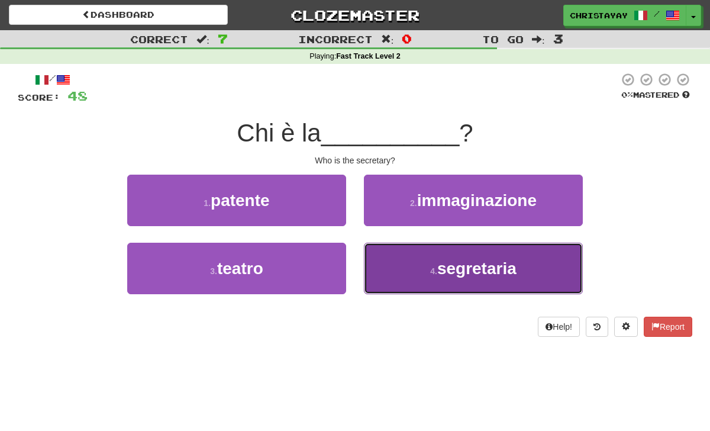
click at [378, 251] on button "4 . segretaria" at bounding box center [473, 268] width 219 height 51
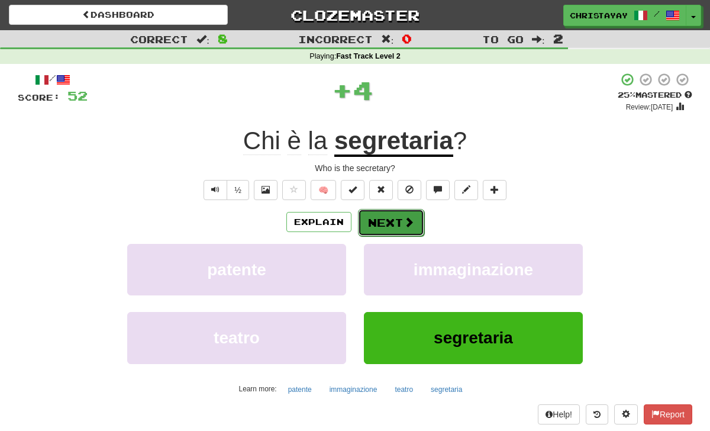
click at [371, 227] on button "Next" at bounding box center [391, 222] width 66 height 27
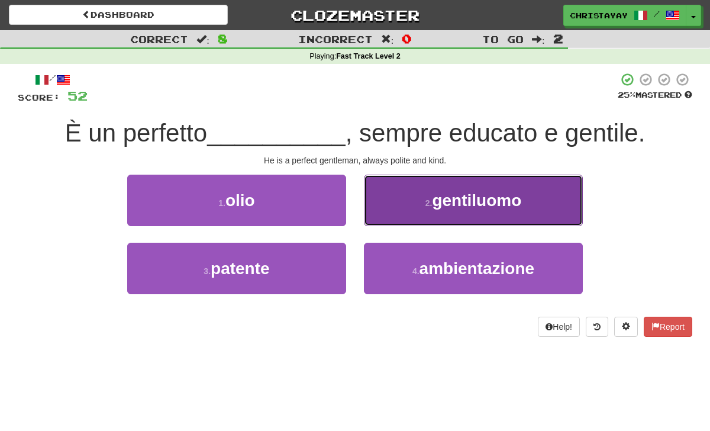
click at [379, 224] on button "2 . gentiluomo" at bounding box center [473, 200] width 219 height 51
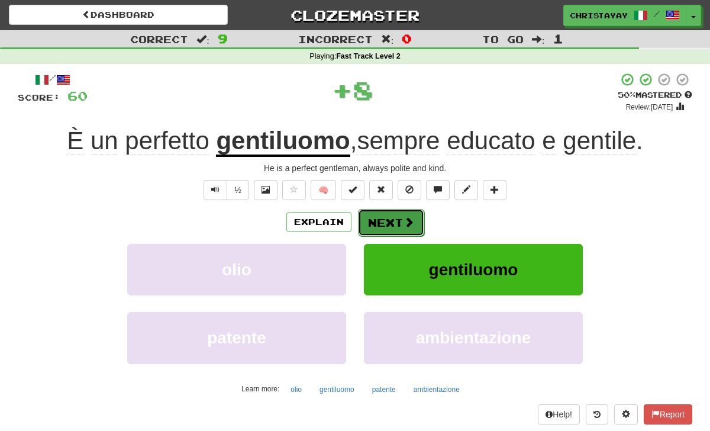
click at [379, 224] on button "Next" at bounding box center [391, 222] width 66 height 27
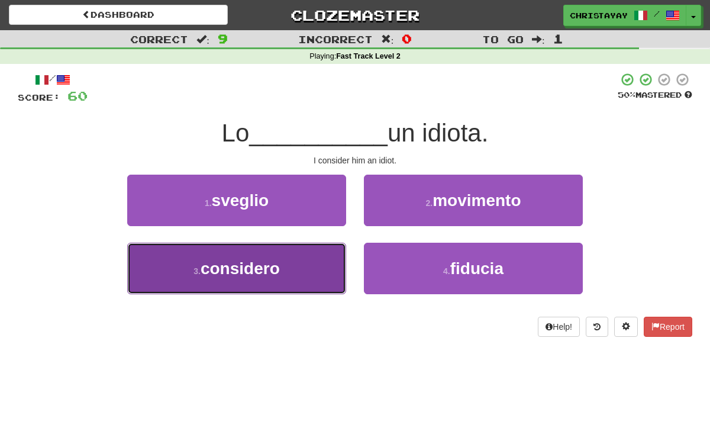
click at [333, 258] on button "3 . considero" at bounding box center [236, 268] width 219 height 51
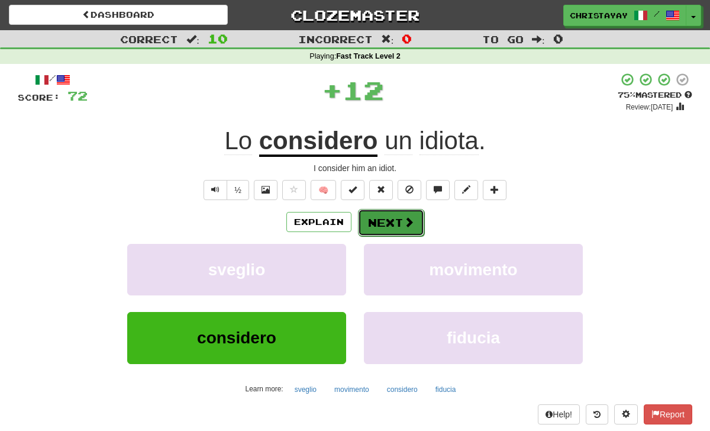
click at [358, 232] on button "Next" at bounding box center [391, 222] width 66 height 27
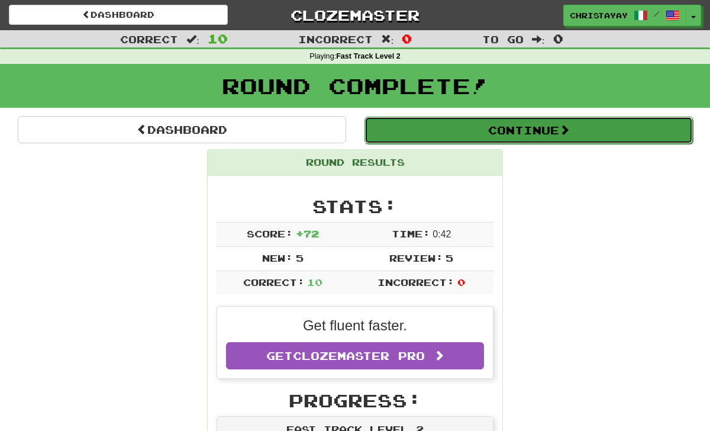
click at [375, 137] on button "Continue" at bounding box center [529, 130] width 328 height 27
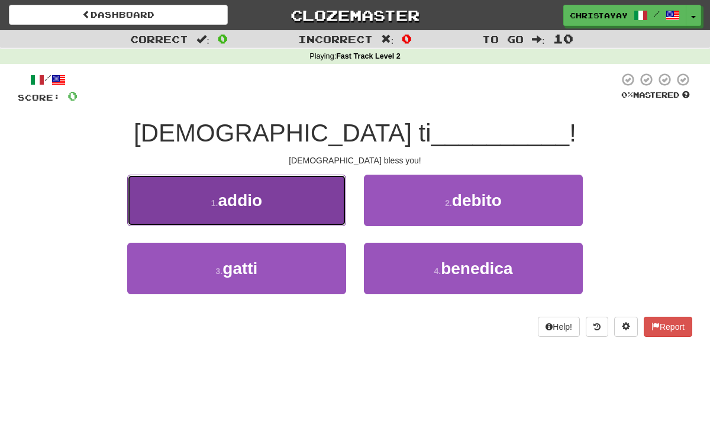
click at [332, 219] on button "1 . addio" at bounding box center [236, 200] width 219 height 51
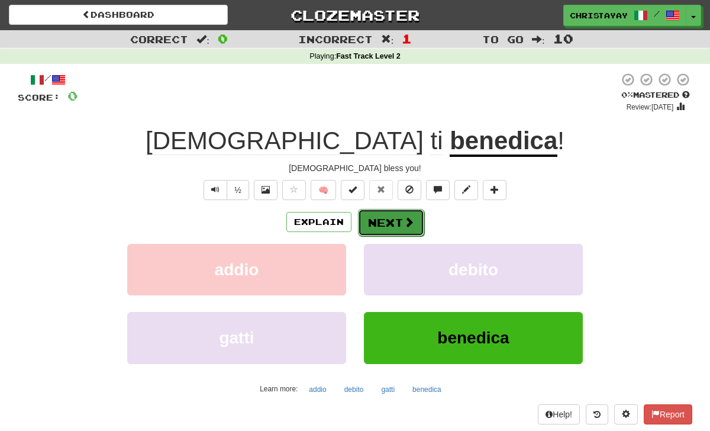
click at [374, 218] on button "Next" at bounding box center [391, 222] width 66 height 27
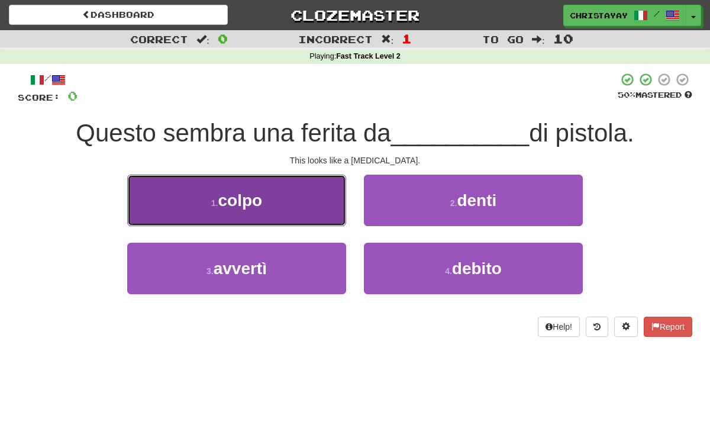
click at [336, 208] on button "1 . colpo" at bounding box center [236, 200] width 219 height 51
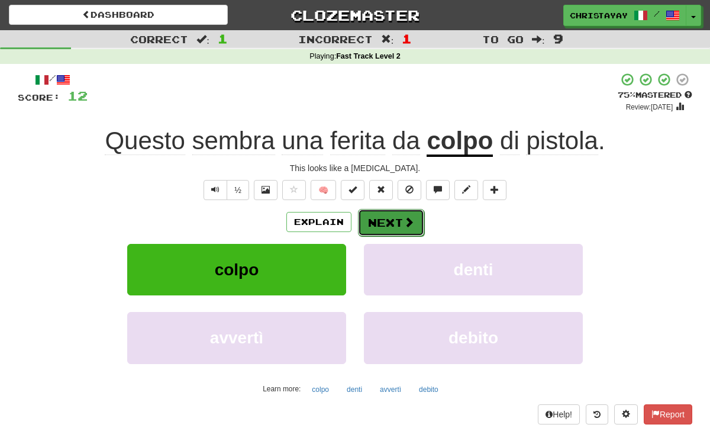
click at [371, 218] on button "Next" at bounding box center [391, 222] width 66 height 27
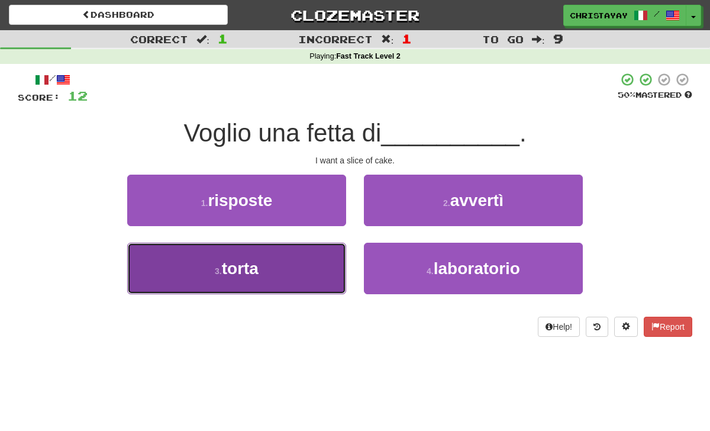
click at [328, 258] on button "3 . torta" at bounding box center [236, 268] width 219 height 51
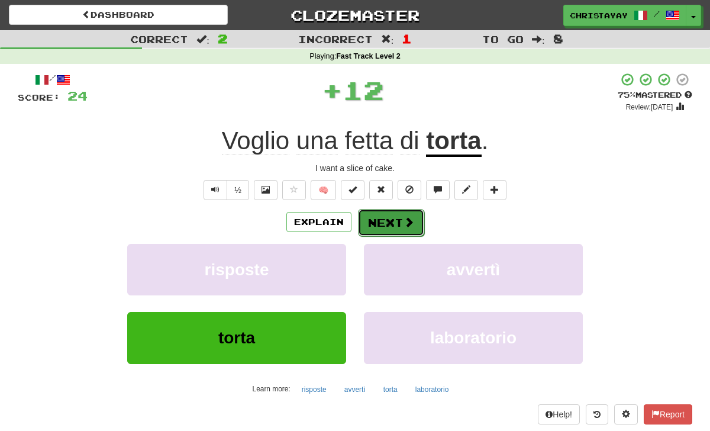
click at [383, 231] on button "Next" at bounding box center [391, 222] width 66 height 27
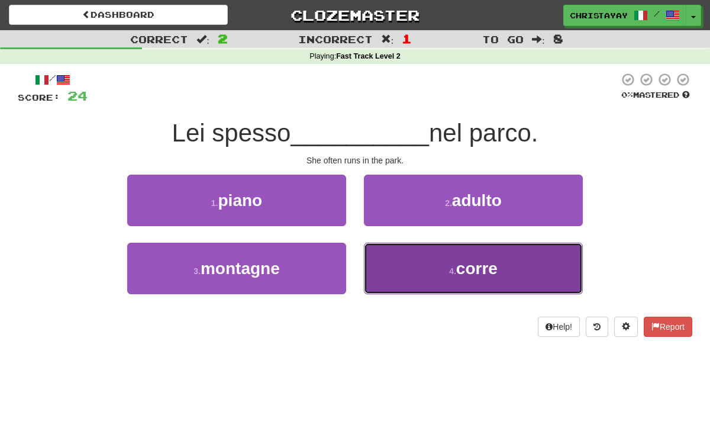
click at [414, 270] on button "4 . corre" at bounding box center [473, 268] width 219 height 51
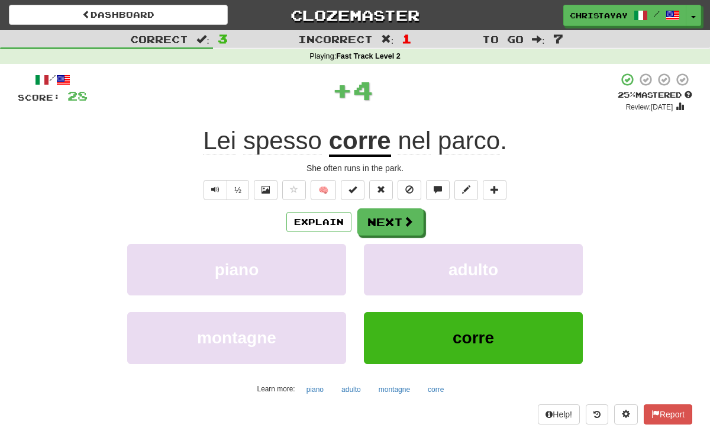
click at [384, 238] on div "Explain Next piano adulto montagne corre Learn more: piano adulto montagne corre" at bounding box center [355, 303] width 675 height 190
click at [375, 227] on button "Next" at bounding box center [391, 222] width 66 height 27
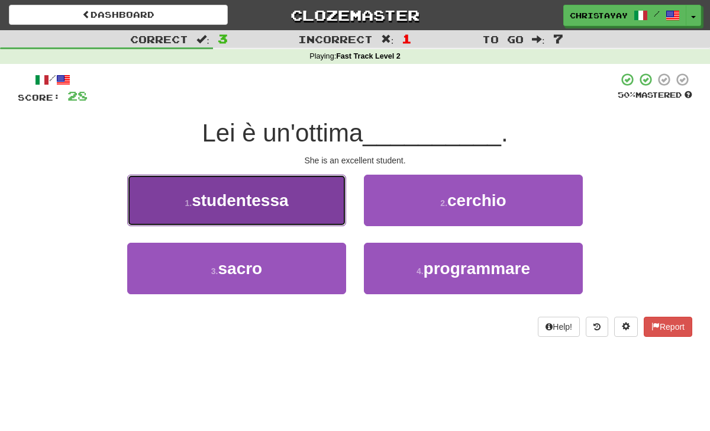
click at [326, 195] on button "1 . studentessa" at bounding box center [236, 200] width 219 height 51
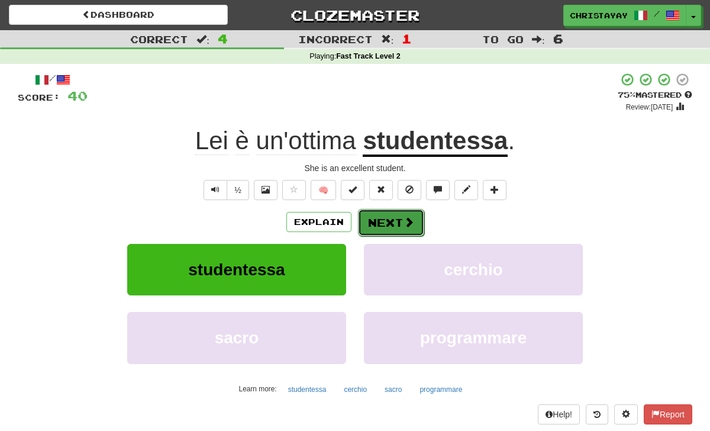
click at [391, 221] on button "Next" at bounding box center [391, 222] width 66 height 27
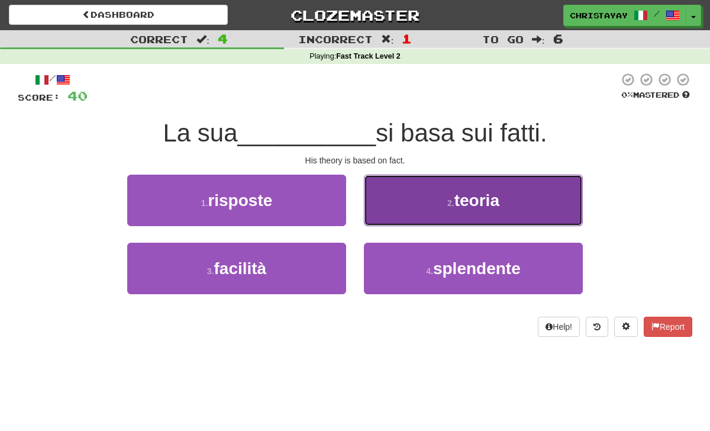
click at [390, 220] on button "2 . teoria" at bounding box center [473, 200] width 219 height 51
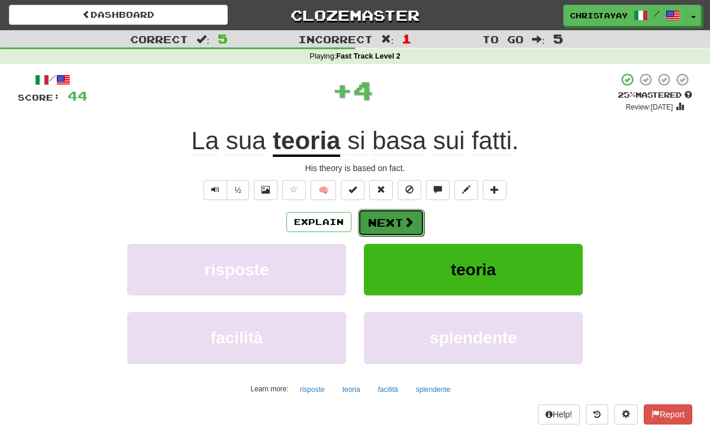
click at [389, 221] on button "Next" at bounding box center [391, 222] width 66 height 27
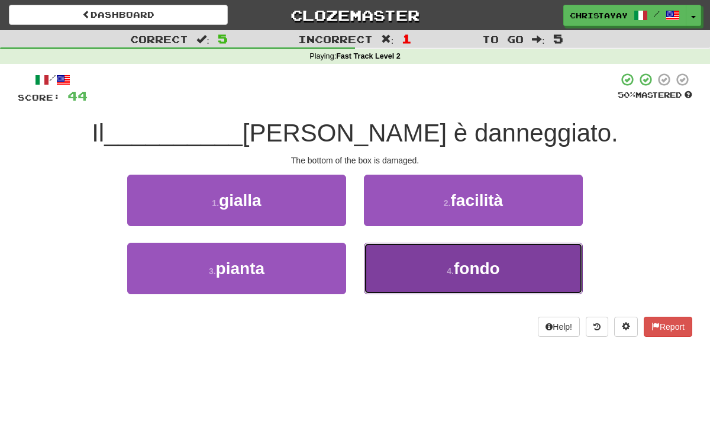
click at [384, 249] on button "4 . fondo" at bounding box center [473, 268] width 219 height 51
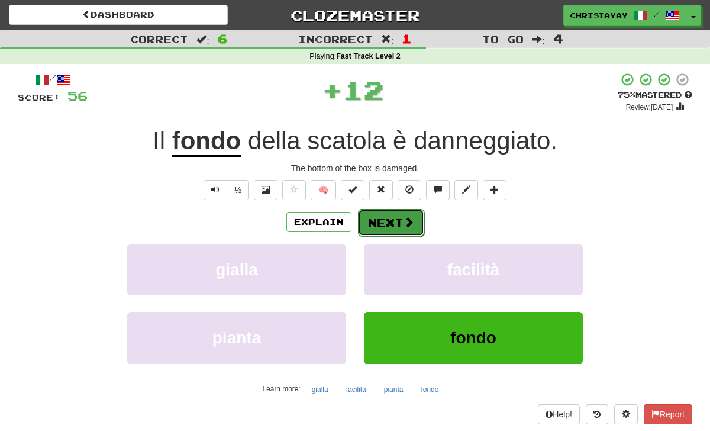
click at [375, 233] on button "Next" at bounding box center [391, 222] width 66 height 27
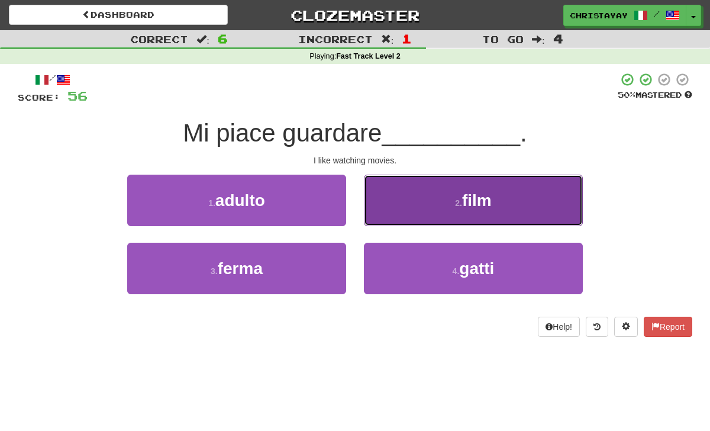
click at [379, 223] on button "2 . film" at bounding box center [473, 200] width 219 height 51
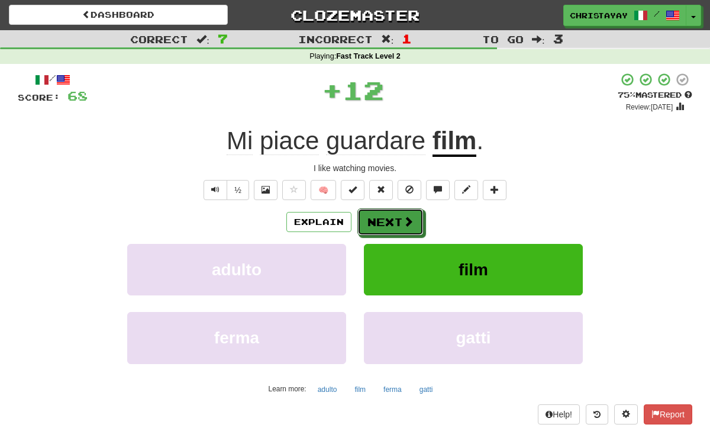
click at [379, 223] on button "Next" at bounding box center [390, 221] width 66 height 27
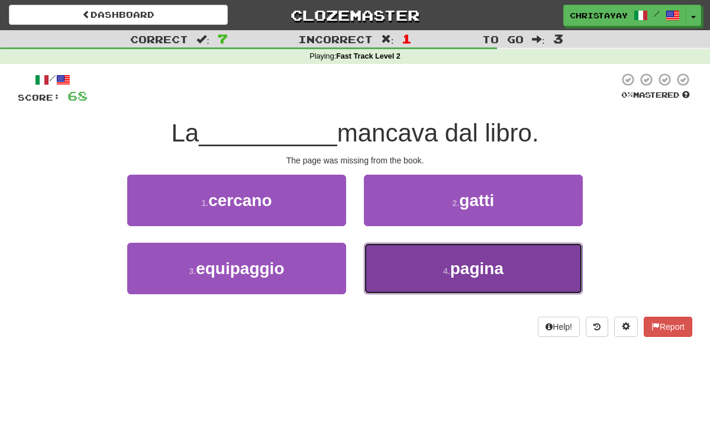
click at [382, 245] on button "4 . pagina" at bounding box center [473, 268] width 219 height 51
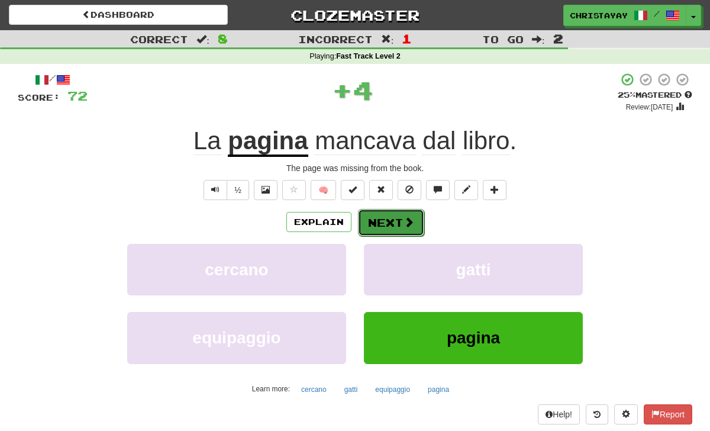
click at [376, 218] on button "Next" at bounding box center [391, 222] width 66 height 27
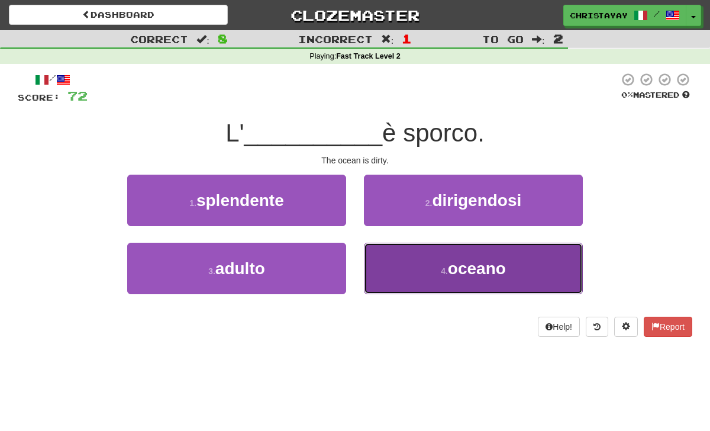
click at [380, 246] on button "4 . oceano" at bounding box center [473, 268] width 219 height 51
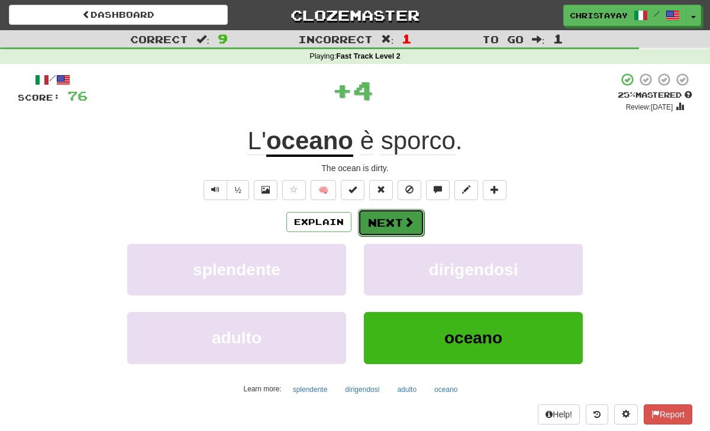
click at [375, 220] on button "Next" at bounding box center [391, 222] width 66 height 27
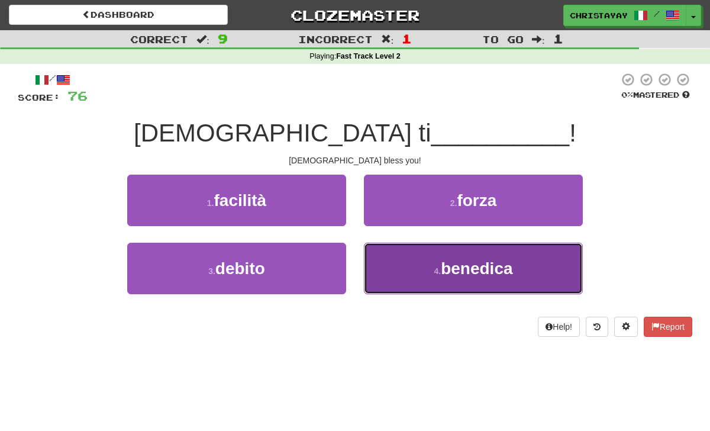
click at [389, 253] on button "4 . benedica" at bounding box center [473, 268] width 219 height 51
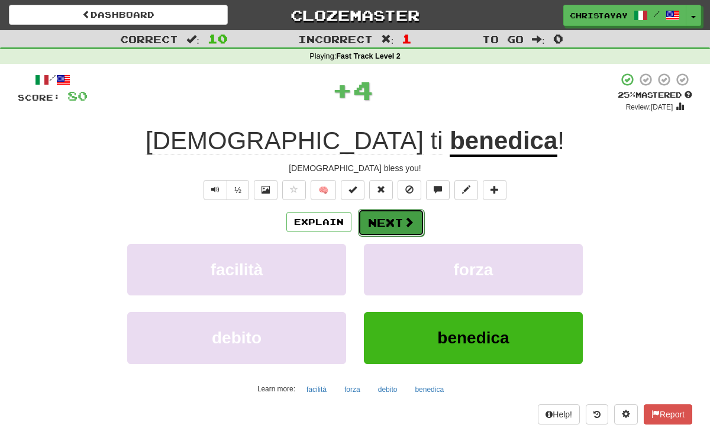
click at [379, 223] on button "Next" at bounding box center [391, 222] width 66 height 27
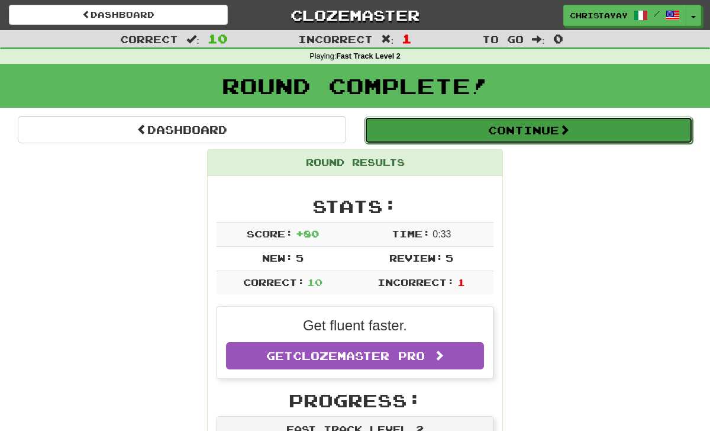
click at [403, 128] on button "Continue" at bounding box center [529, 130] width 328 height 27
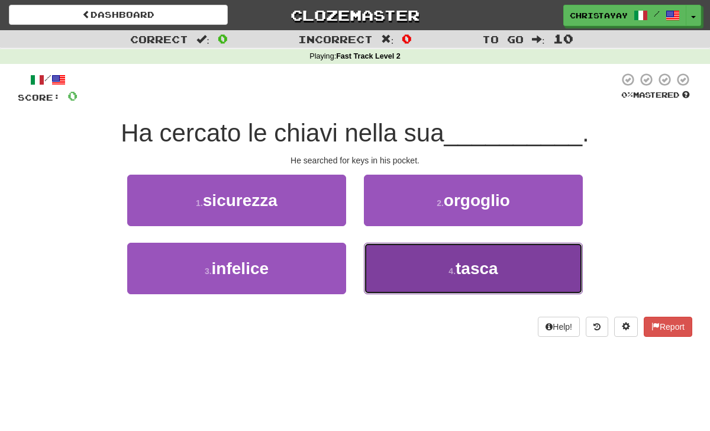
click at [372, 248] on button "4 . tasca" at bounding box center [473, 268] width 219 height 51
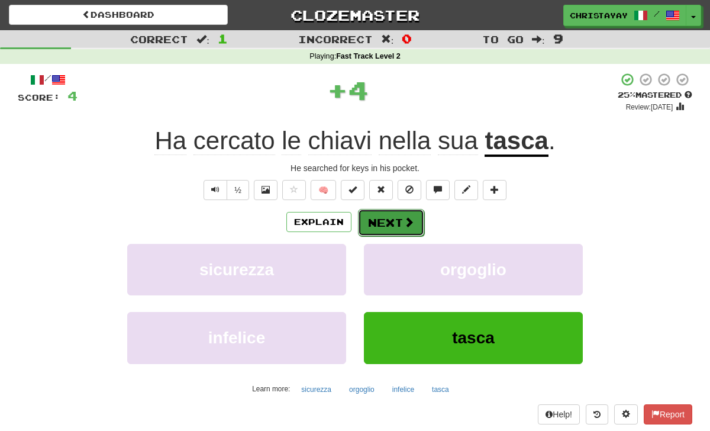
click at [368, 225] on button "Next" at bounding box center [391, 222] width 66 height 27
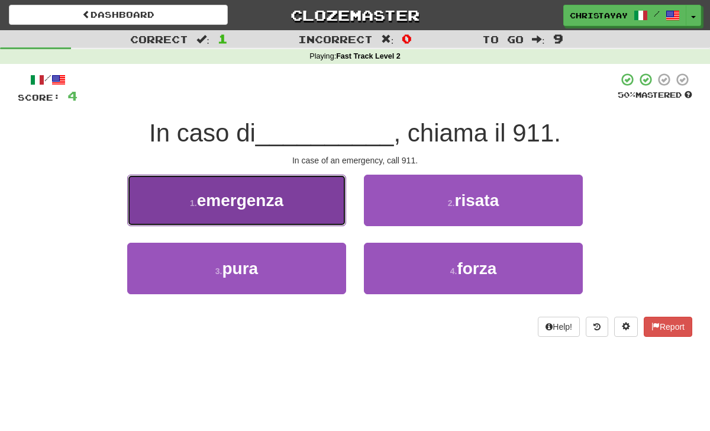
click at [345, 220] on button "1 . emergenza" at bounding box center [236, 200] width 219 height 51
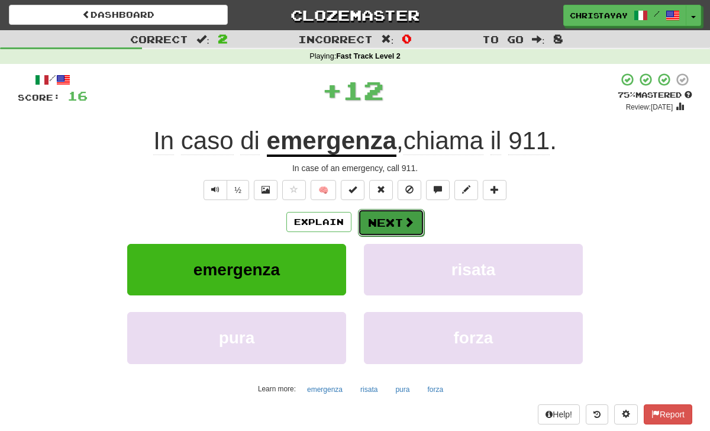
click at [387, 220] on button "Next" at bounding box center [391, 222] width 66 height 27
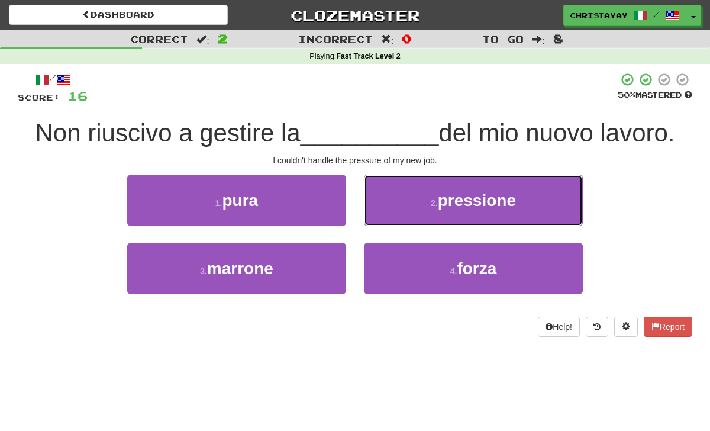
click at [387, 220] on button "2 . pressione" at bounding box center [473, 200] width 219 height 51
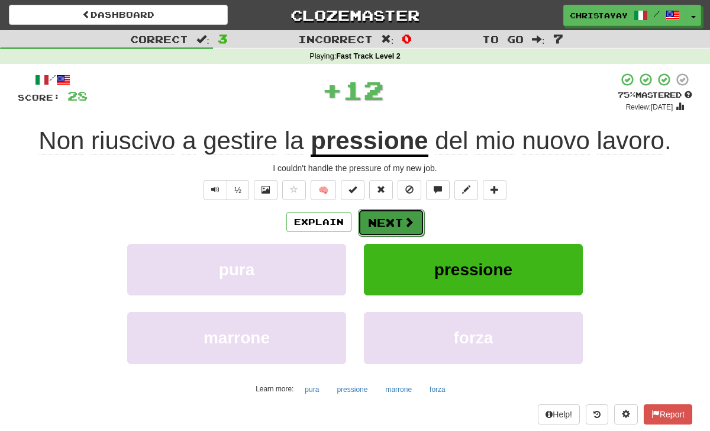
click at [387, 220] on button "Next" at bounding box center [391, 222] width 66 height 27
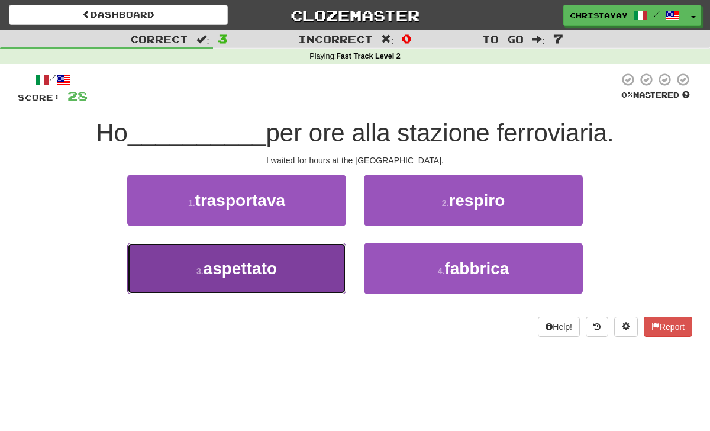
click at [339, 257] on button "3 . aspettato" at bounding box center [236, 268] width 219 height 51
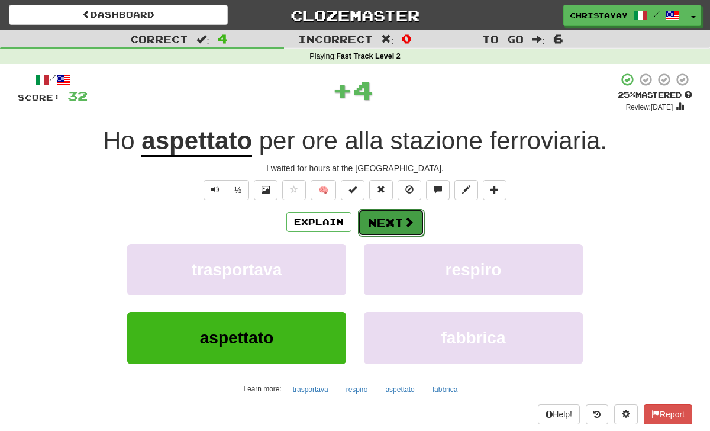
click at [372, 227] on button "Next" at bounding box center [391, 222] width 66 height 27
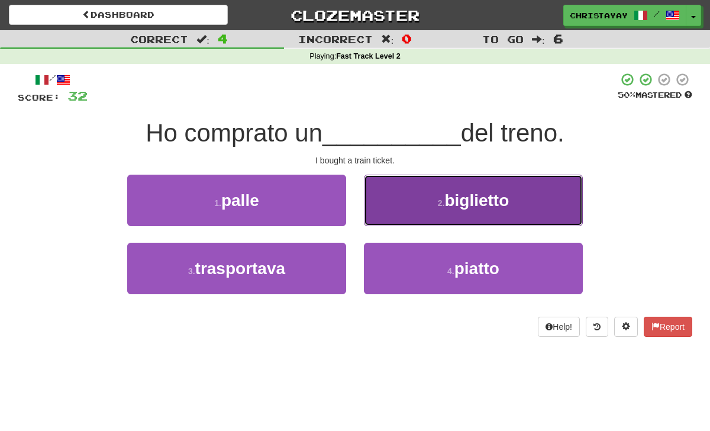
click at [380, 202] on button "2 . biglietto" at bounding box center [473, 200] width 219 height 51
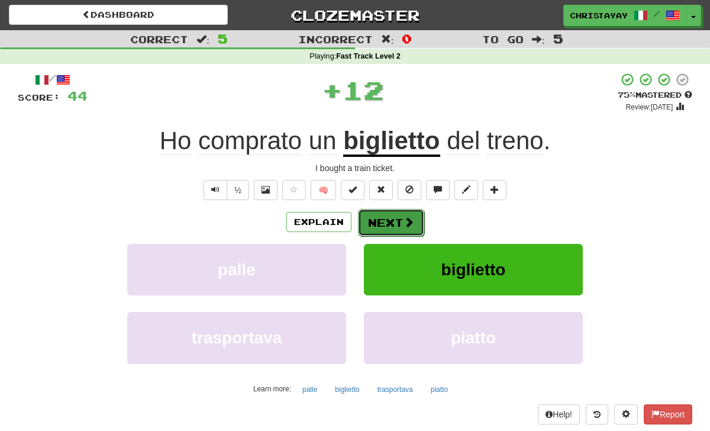
click at [367, 214] on button "Next" at bounding box center [391, 222] width 66 height 27
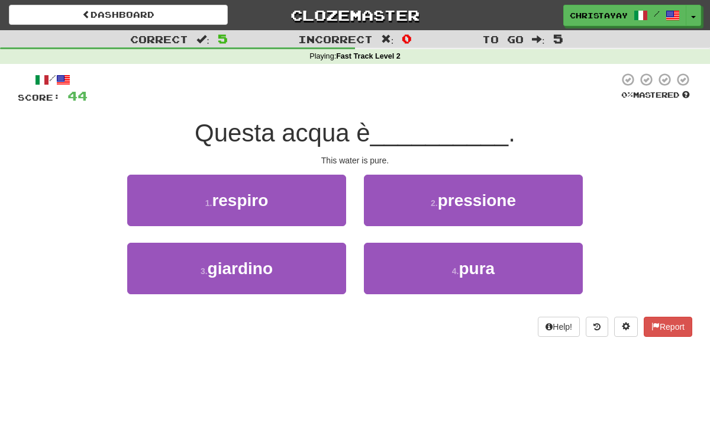
click at [379, 240] on div "2 . pressione" at bounding box center [473, 209] width 237 height 68
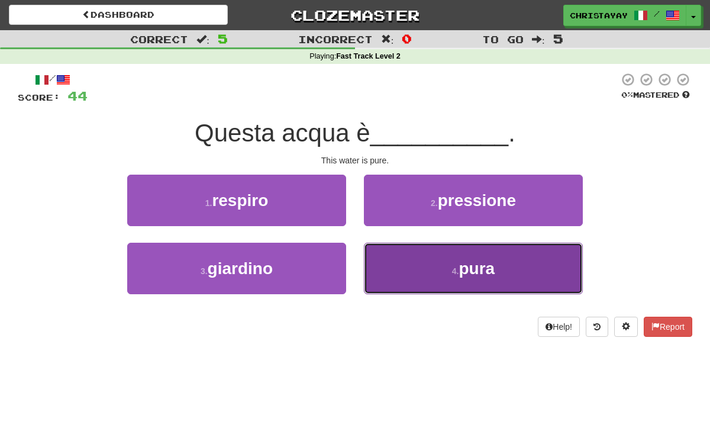
click at [379, 250] on button "4 . pura" at bounding box center [473, 268] width 219 height 51
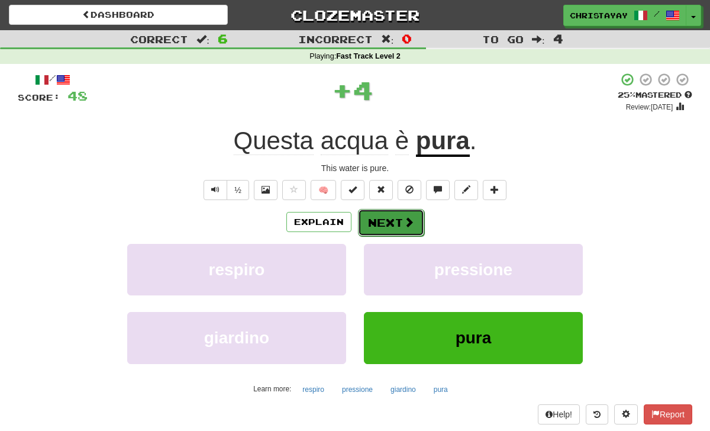
click at [379, 222] on button "Next" at bounding box center [391, 222] width 66 height 27
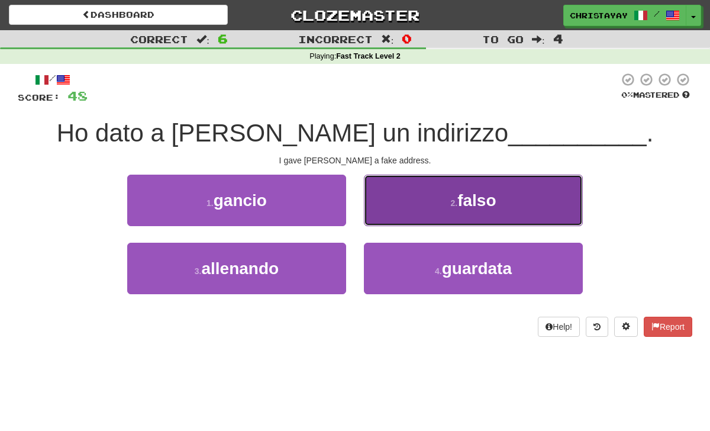
click at [378, 217] on button "2 . falso" at bounding box center [473, 200] width 219 height 51
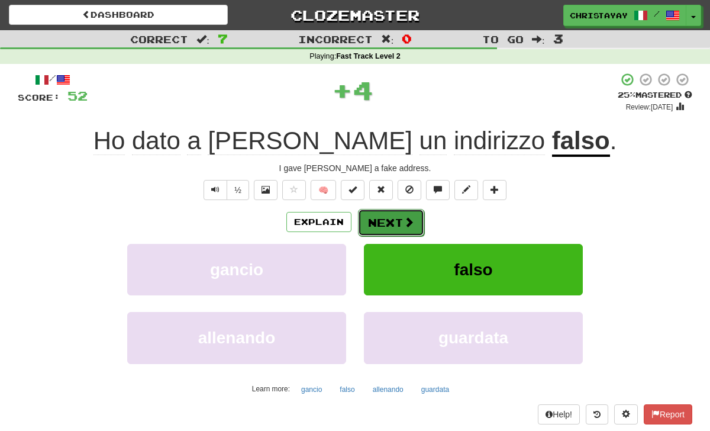
click at [377, 222] on button "Next" at bounding box center [391, 222] width 66 height 27
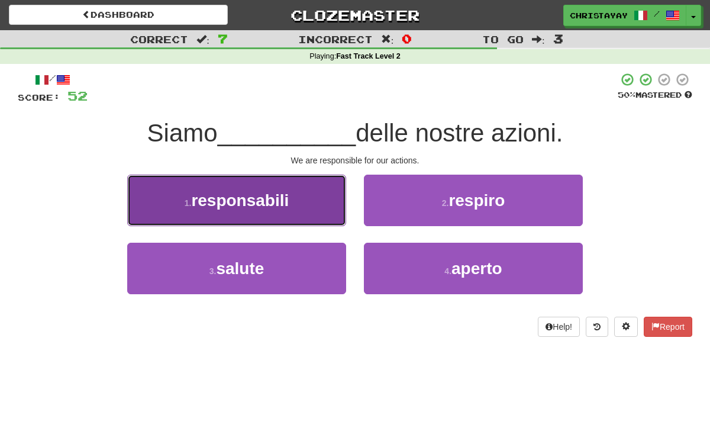
click at [340, 222] on button "1 . responsabili" at bounding box center [236, 200] width 219 height 51
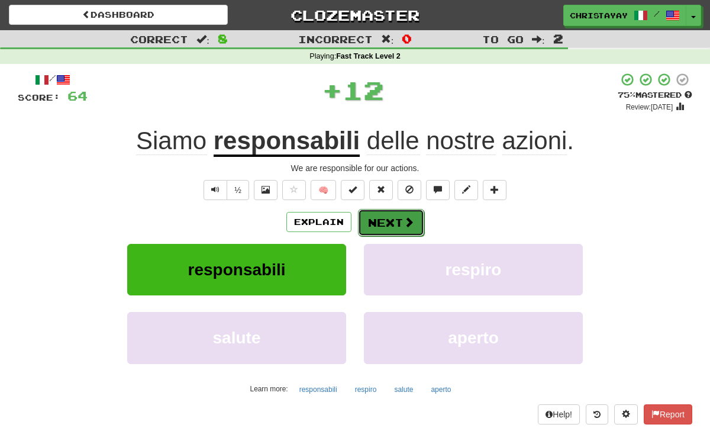
click at [381, 223] on button "Next" at bounding box center [391, 222] width 66 height 27
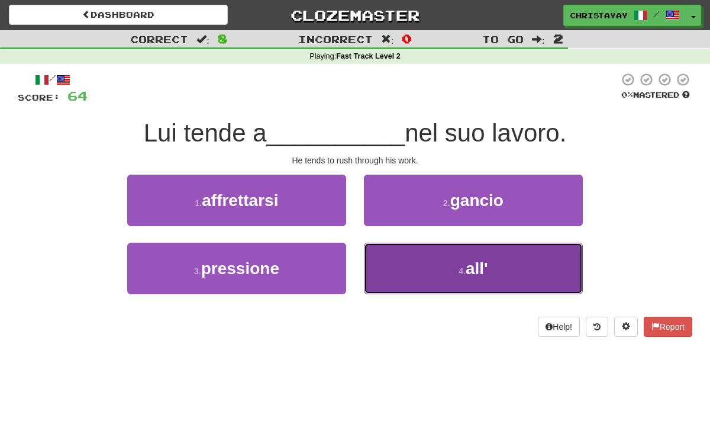
click at [395, 253] on button "4 . all'" at bounding box center [473, 268] width 219 height 51
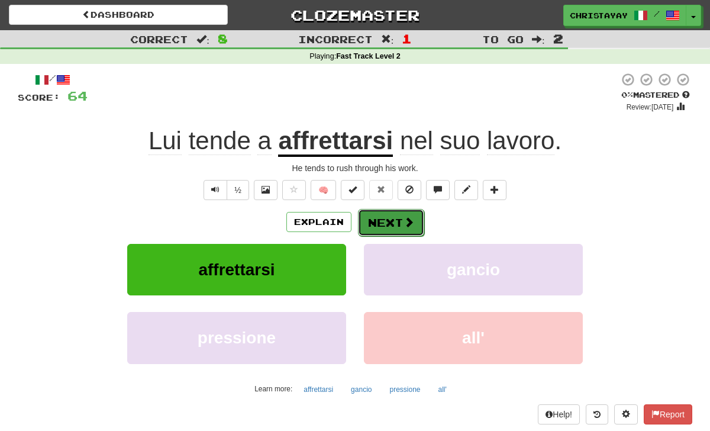
click at [392, 224] on button "Next" at bounding box center [391, 222] width 66 height 27
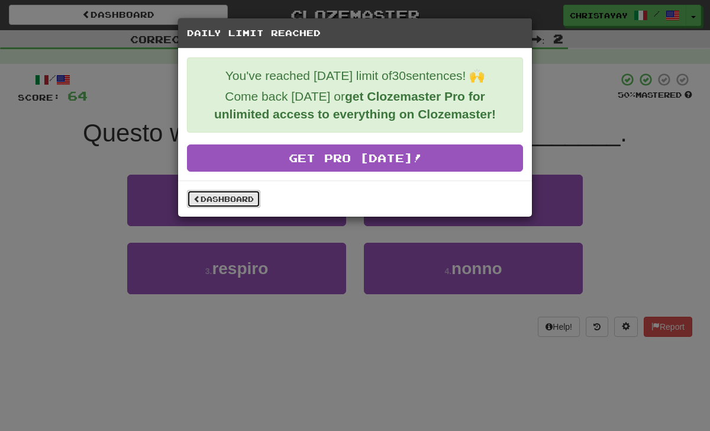
click at [222, 198] on link "Dashboard" at bounding box center [223, 199] width 73 height 18
